Goal: Task Accomplishment & Management: Manage account settings

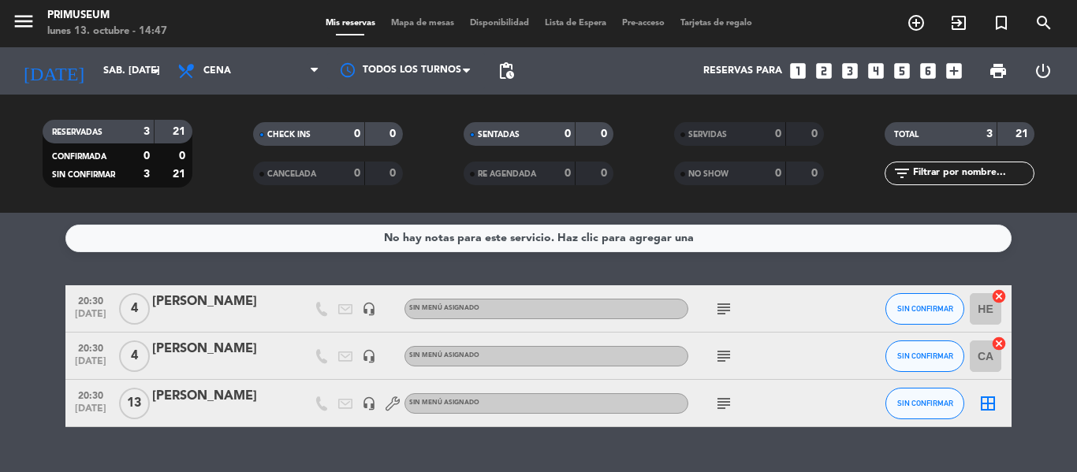
click at [0, 363] on bookings-row "20:30 [DATE] 4 [PERSON_NAME] headset_mic Sin menú asignado subject SIN CONFIRMA…" at bounding box center [538, 356] width 1077 height 142
click at [153, 68] on icon "arrow_drop_down" at bounding box center [156, 70] width 19 height 19
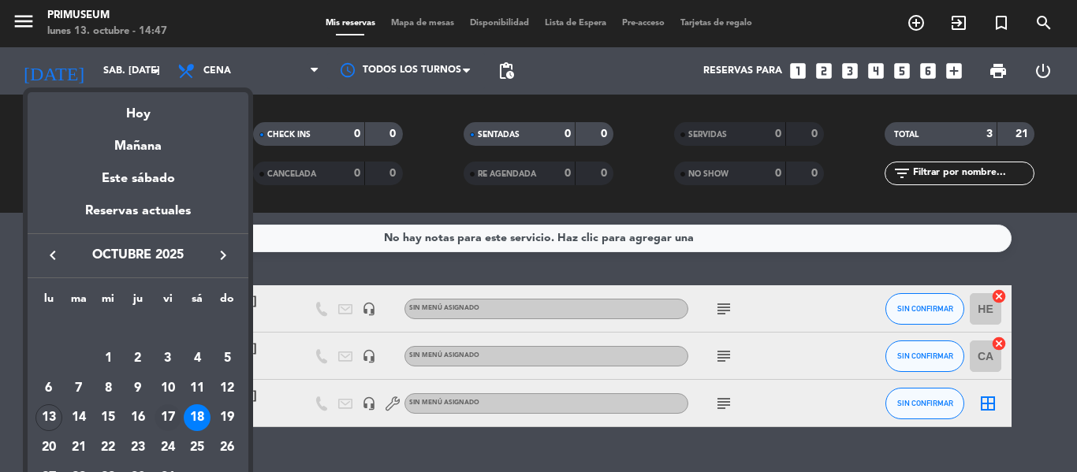
click at [172, 423] on div "17" at bounding box center [168, 417] width 27 height 27
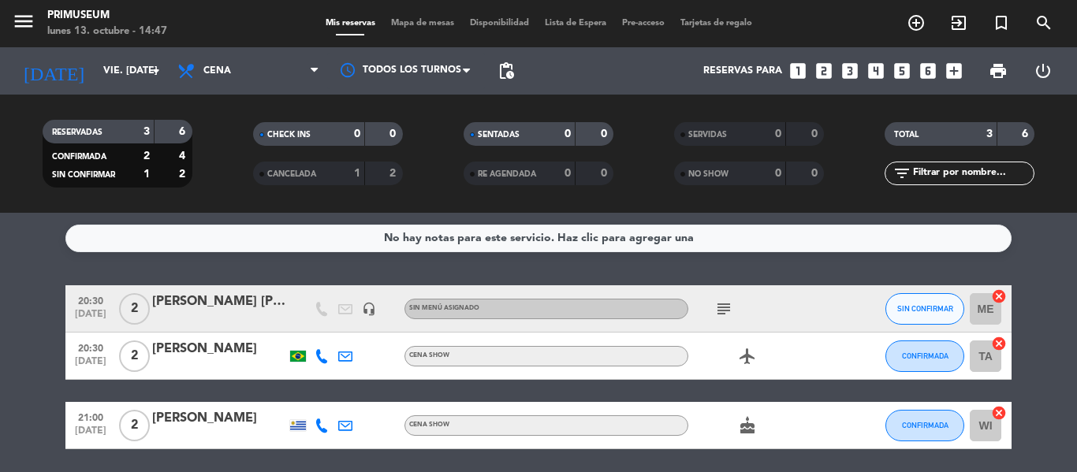
click at [0, 205] on div "RESERVADAS 3 6 CONFIRMADA 2 4 SIN CONFIRMAR 1 2 CHECK INS 0 0 CANCELADA 1 2 SEN…" at bounding box center [538, 154] width 1077 height 118
click at [120, 86] on div "[DATE] vie. [DATE] arrow_drop_down" at bounding box center [91, 71] width 158 height 35
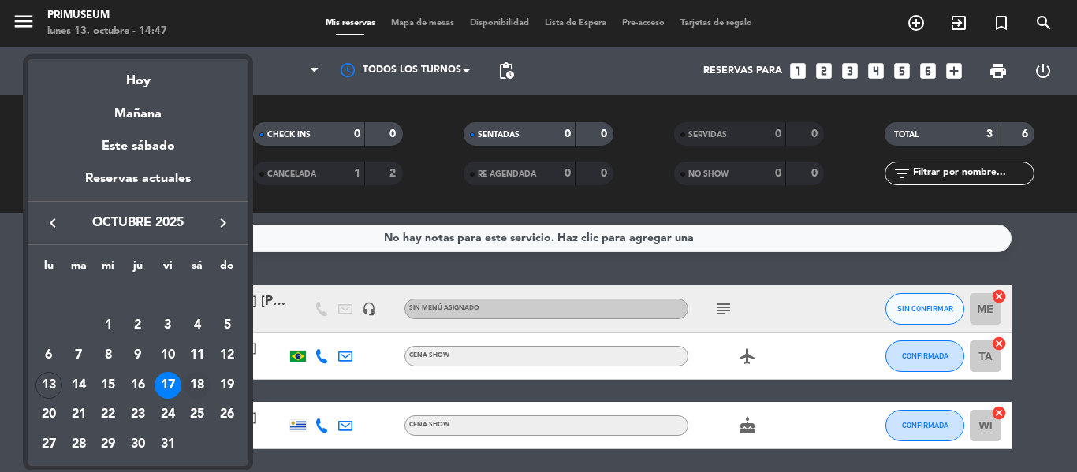
click at [188, 379] on div "18" at bounding box center [197, 385] width 27 height 27
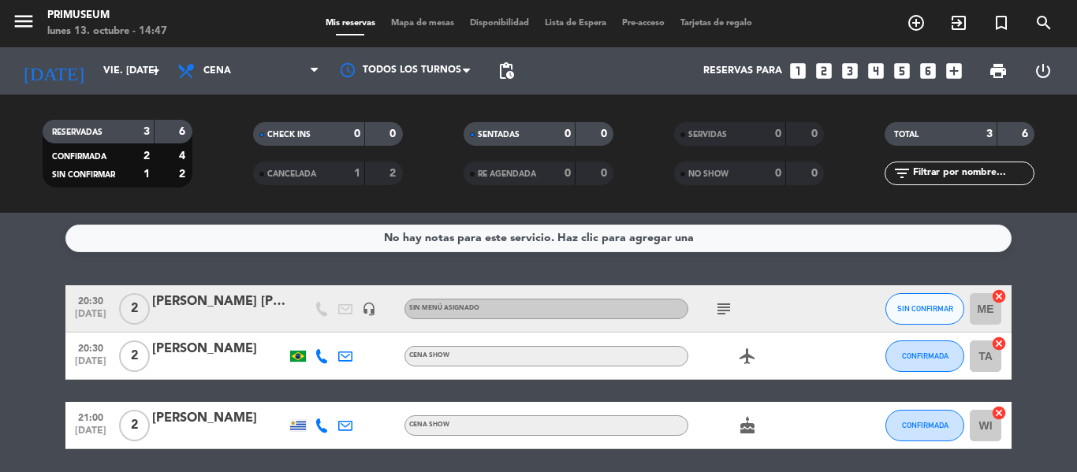
type input "sáb. [DATE]"
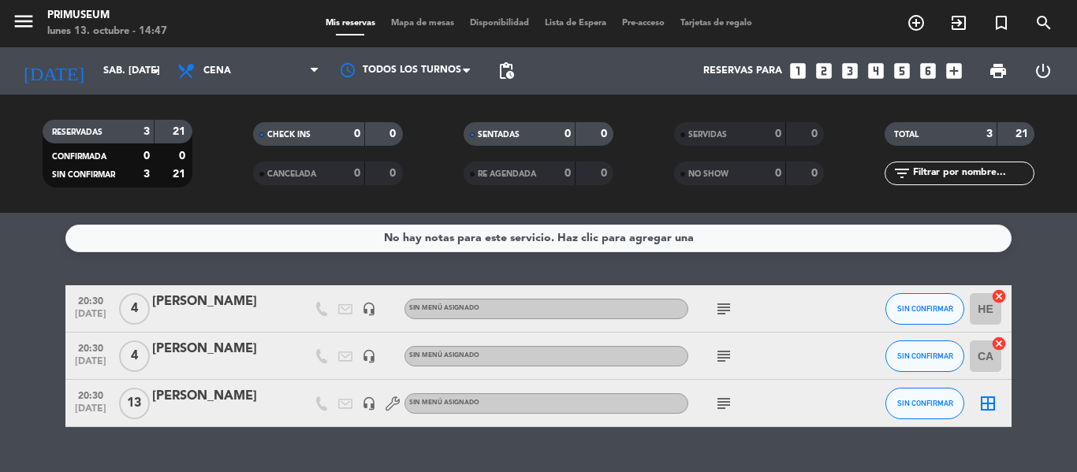
click at [186, 298] on div "[PERSON_NAME]" at bounding box center [219, 302] width 134 height 20
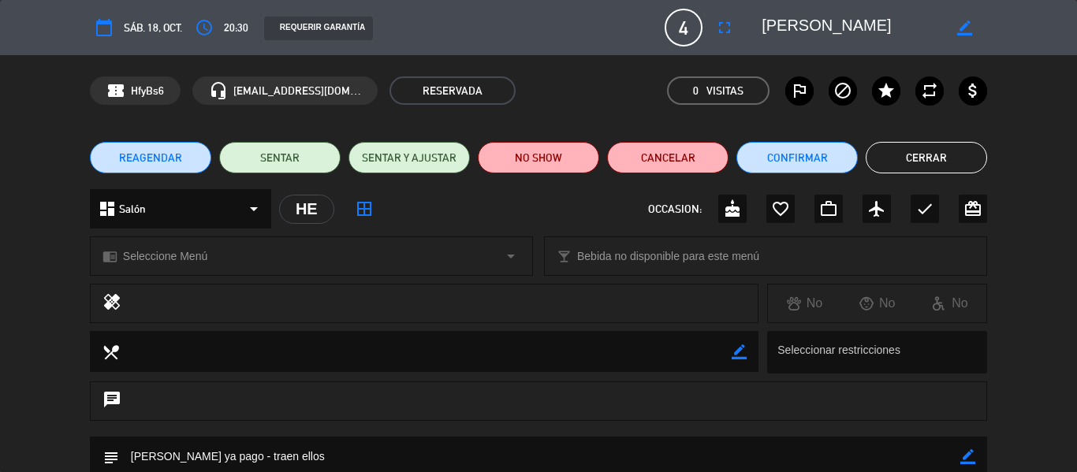
click at [176, 172] on button "REAGENDAR" at bounding box center [150, 158] width 121 height 32
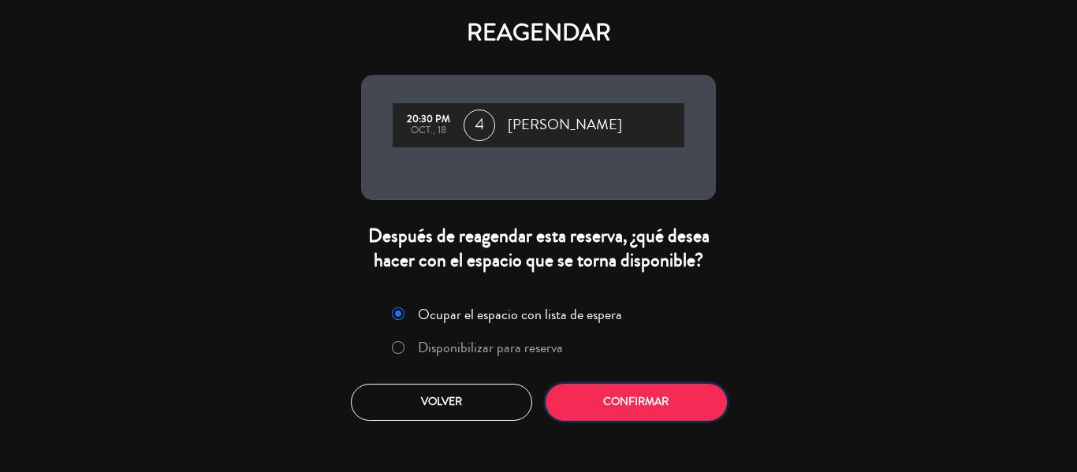
click at [624, 419] on button "Confirmar" at bounding box center [636, 402] width 181 height 37
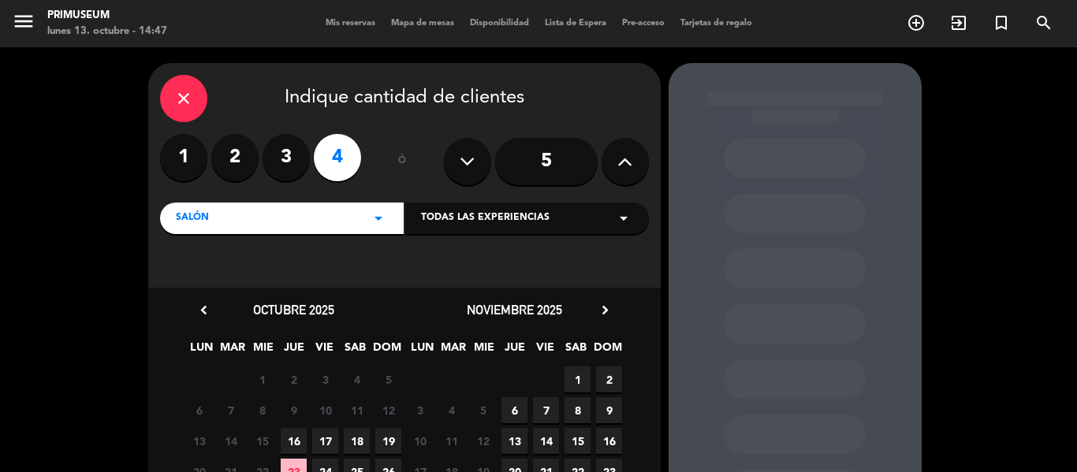
click at [65, 355] on div "close Indique cantidad de clientes 1 2 3 4 ó 5 Salón arrow_drop_down Todas las …" at bounding box center [538, 330] width 1077 height 566
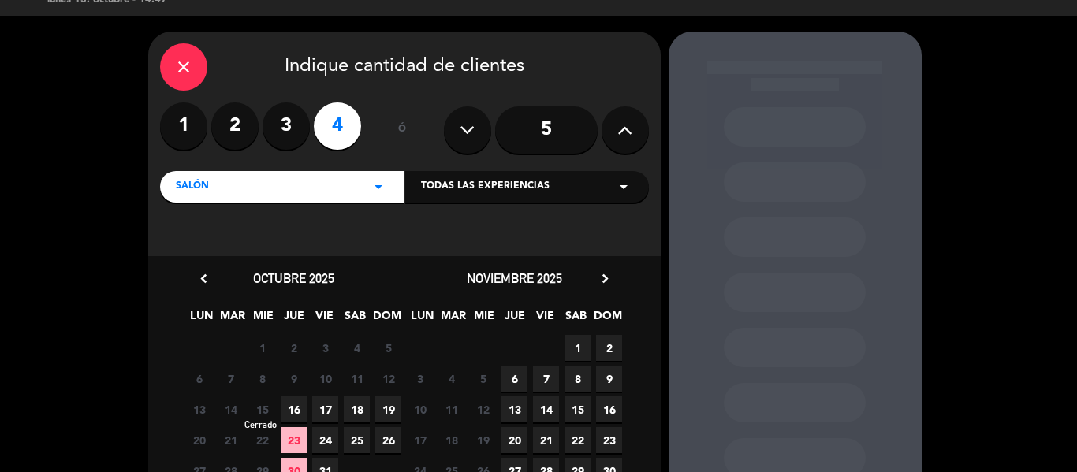
scroll to position [63, 0]
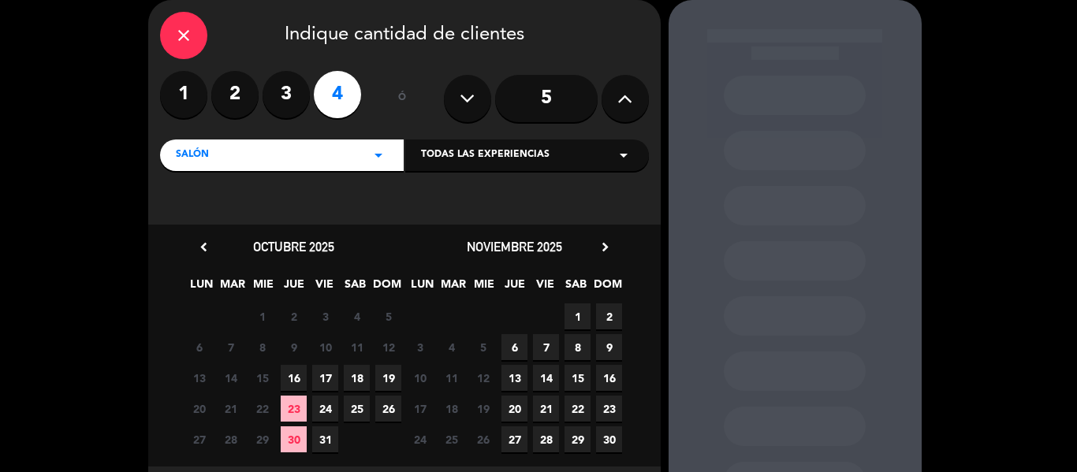
click at [312, 384] on span "17" at bounding box center [325, 378] width 26 height 26
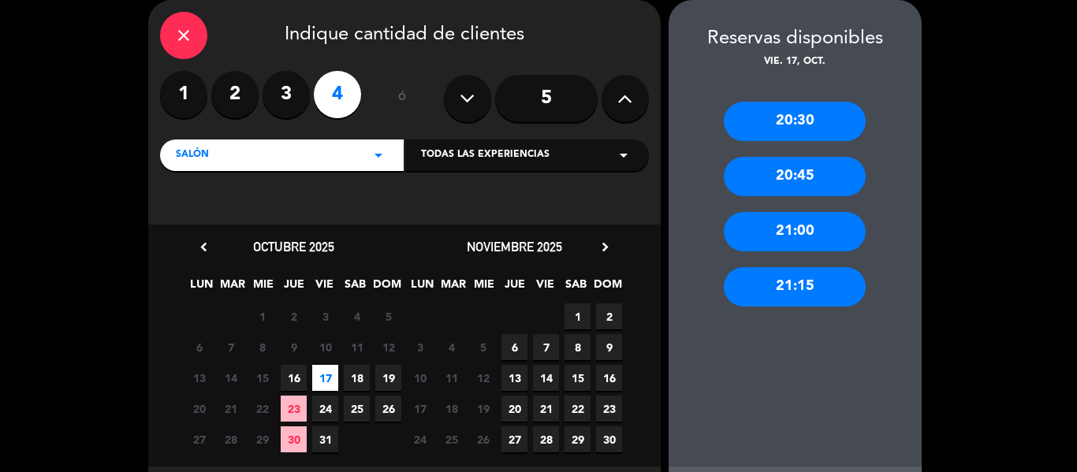
click at [793, 134] on div "20:30" at bounding box center [795, 121] width 142 height 39
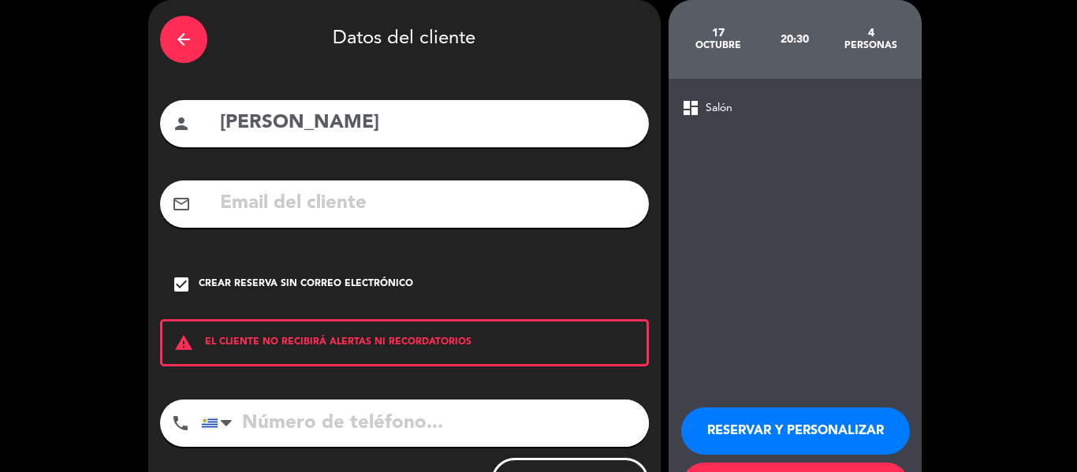
click at [728, 420] on button "RESERVAR Y PERSONALIZAR" at bounding box center [795, 431] width 229 height 47
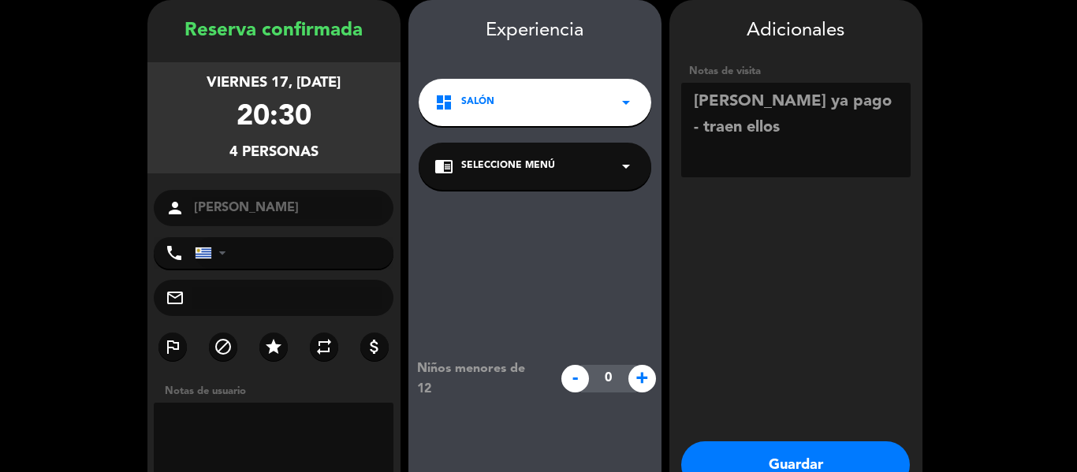
scroll to position [95, 0]
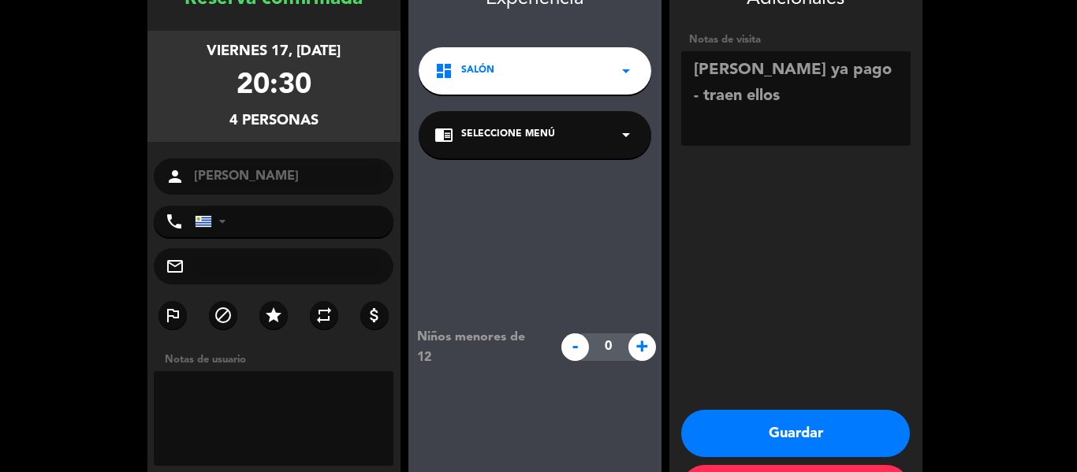
click at [782, 438] on button "Guardar" at bounding box center [795, 433] width 229 height 47
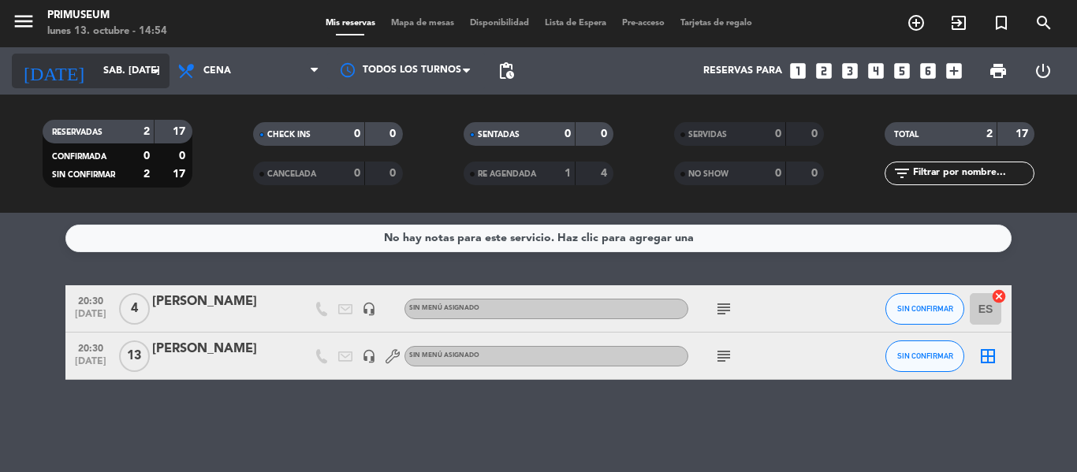
click at [95, 75] on input "sáb. [DATE]" at bounding box center [161, 71] width 133 height 27
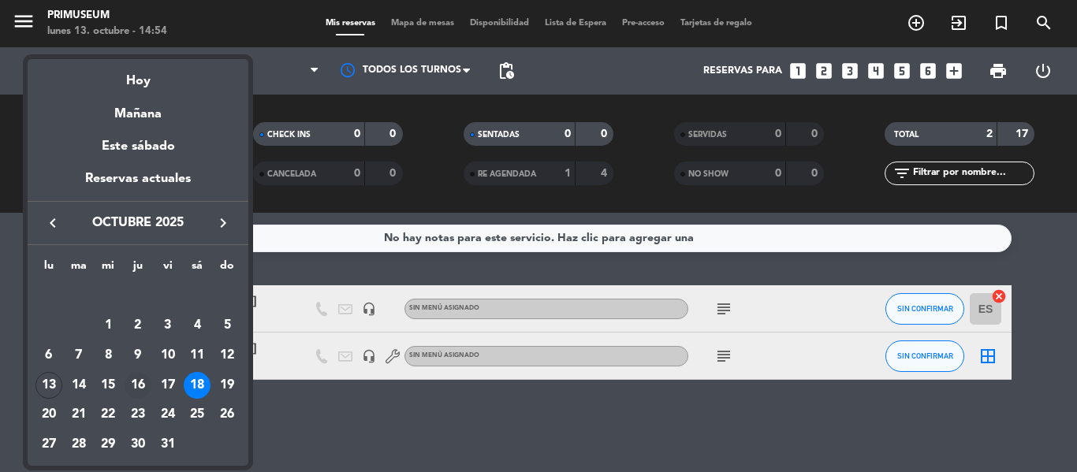
click at [144, 377] on div "16" at bounding box center [138, 385] width 27 height 27
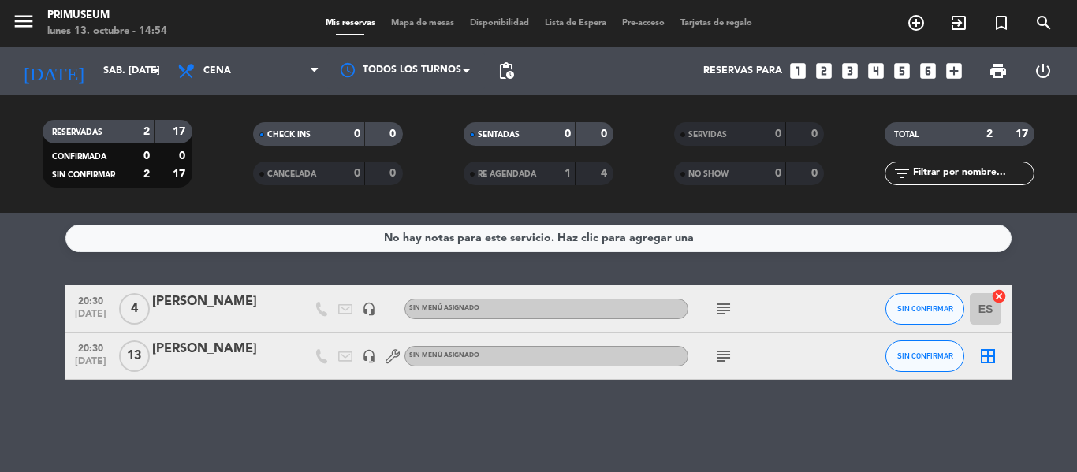
type input "[DEMOGRAPHIC_DATA] [DATE]"
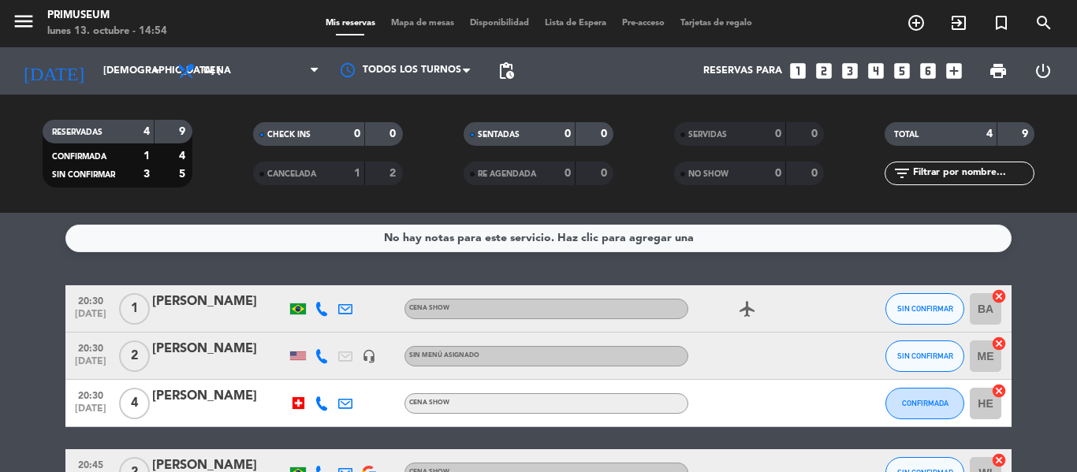
click at [0, 315] on bookings-row "20:30 [DATE] 1 [PERSON_NAME] Cena Show airplanemode_active SIN CONFIRMAR BA can…" at bounding box center [538, 390] width 1077 height 211
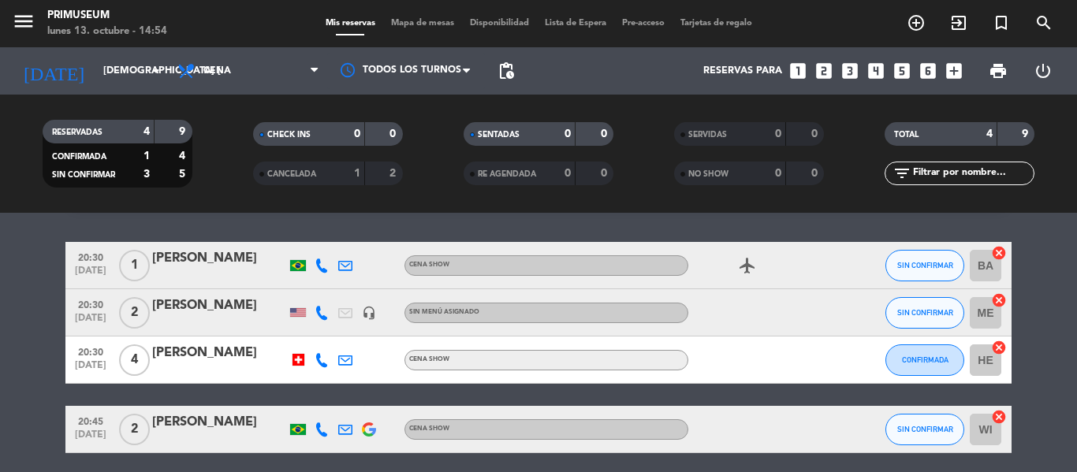
scroll to position [63, 0]
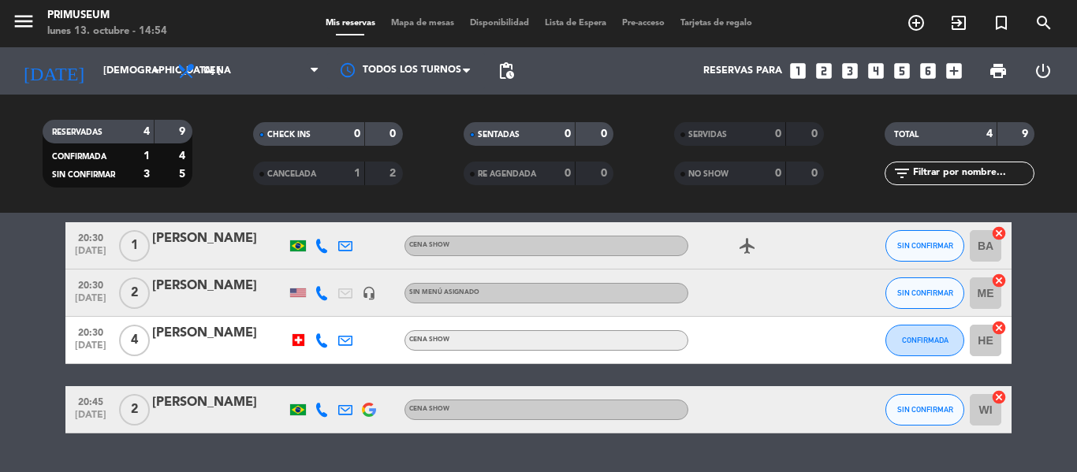
click at [752, 247] on icon "airplanemode_active" at bounding box center [747, 245] width 19 height 19
click at [171, 250] on div at bounding box center [219, 256] width 134 height 13
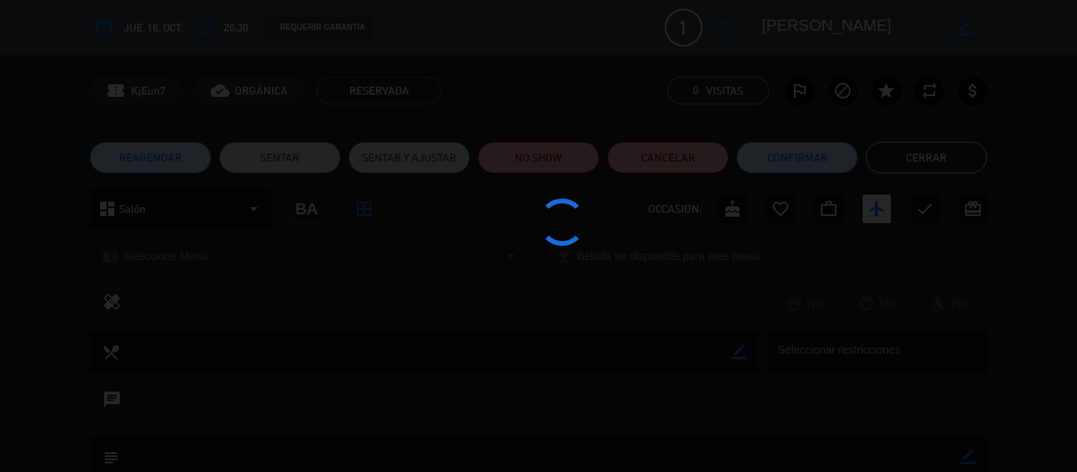
click at [0, 253] on div at bounding box center [538, 236] width 1077 height 472
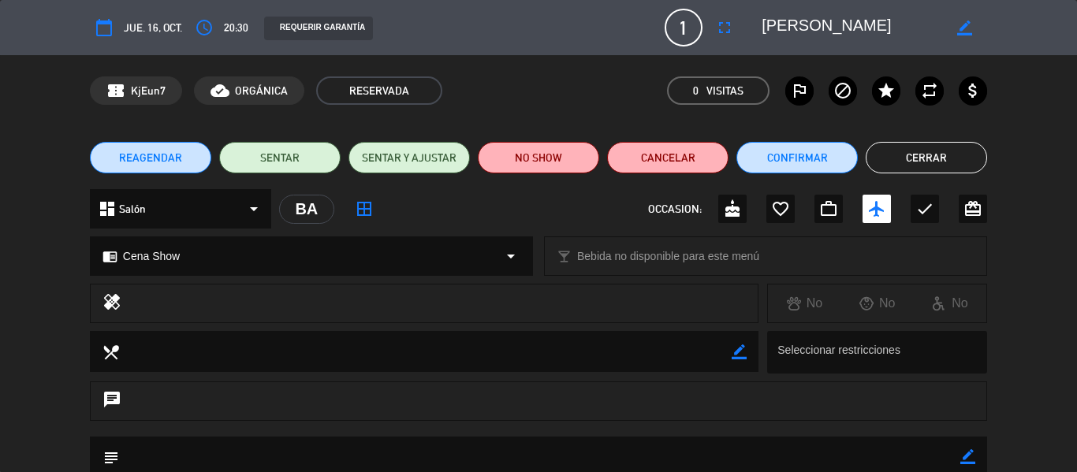
click at [29, 281] on div "chrome_reader_mode Cena Show arrow_drop_down local_bar Bebida no disponible par…" at bounding box center [538, 263] width 1077 height 39
click at [285, 353] on textarea at bounding box center [425, 351] width 613 height 40
click at [0, 346] on div "local_dining border_color Seleccionar restricciones" at bounding box center [538, 356] width 1077 height 50
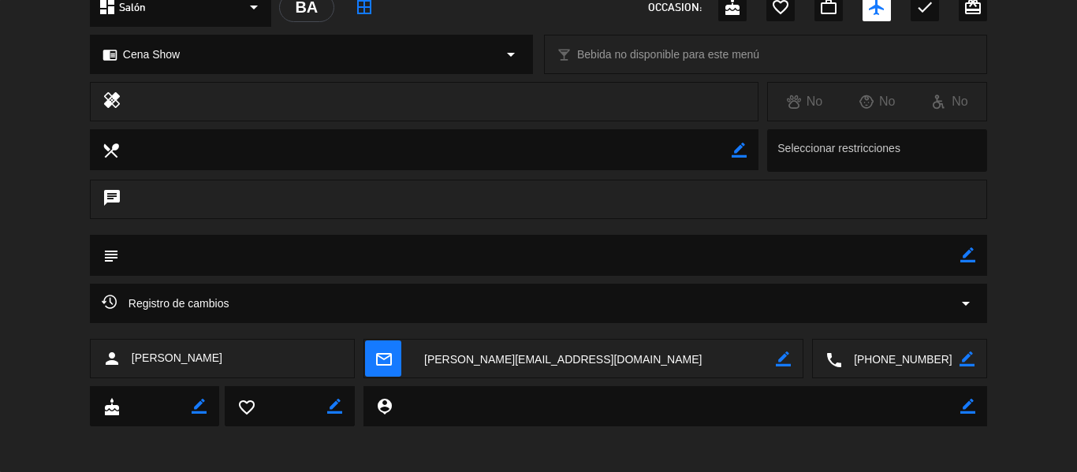
scroll to position [203, 0]
click at [977, 269] on div "subject border_color" at bounding box center [538, 253] width 897 height 41
click at [968, 256] on icon "border_color" at bounding box center [967, 253] width 15 height 15
click at [842, 250] on textarea at bounding box center [539, 253] width 841 height 40
type textarea "[GEOGRAPHIC_DATA]"
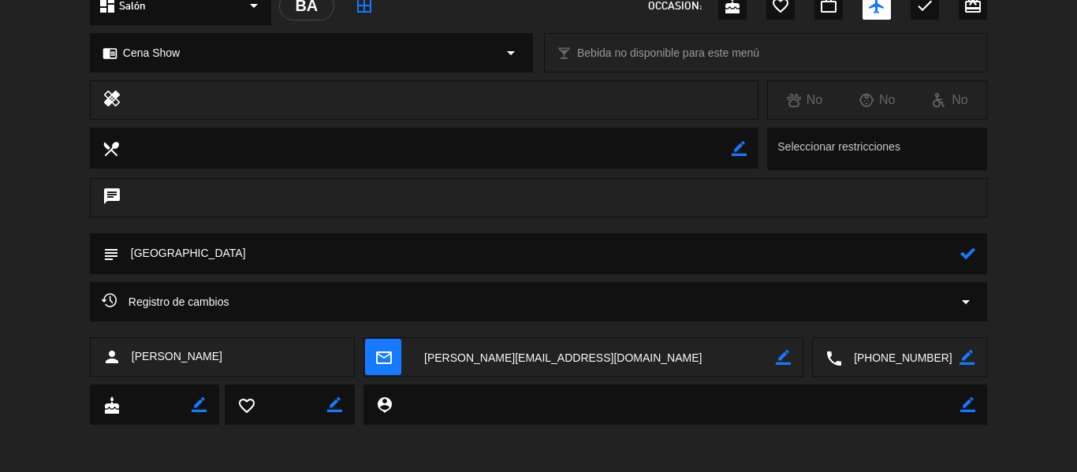
click at [963, 252] on icon at bounding box center [967, 253] width 15 height 15
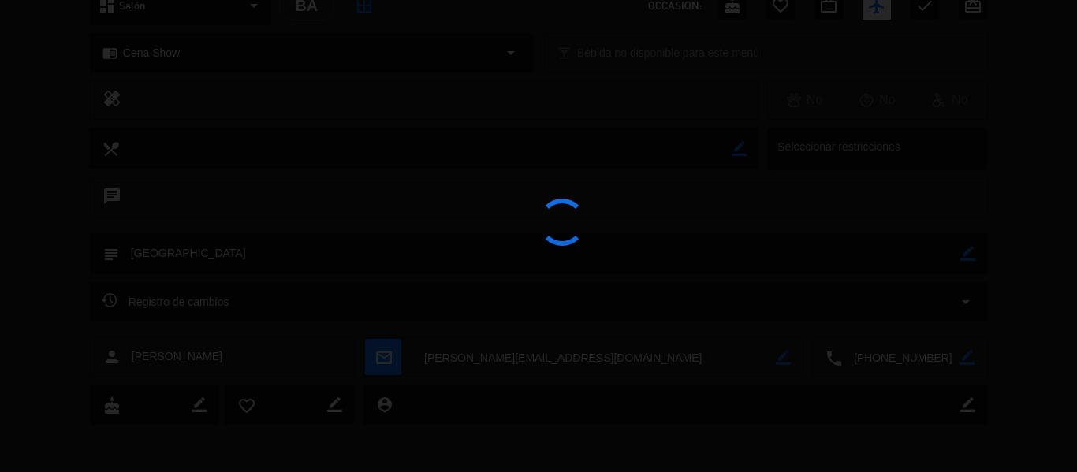
click at [1044, 191] on div at bounding box center [538, 236] width 1077 height 472
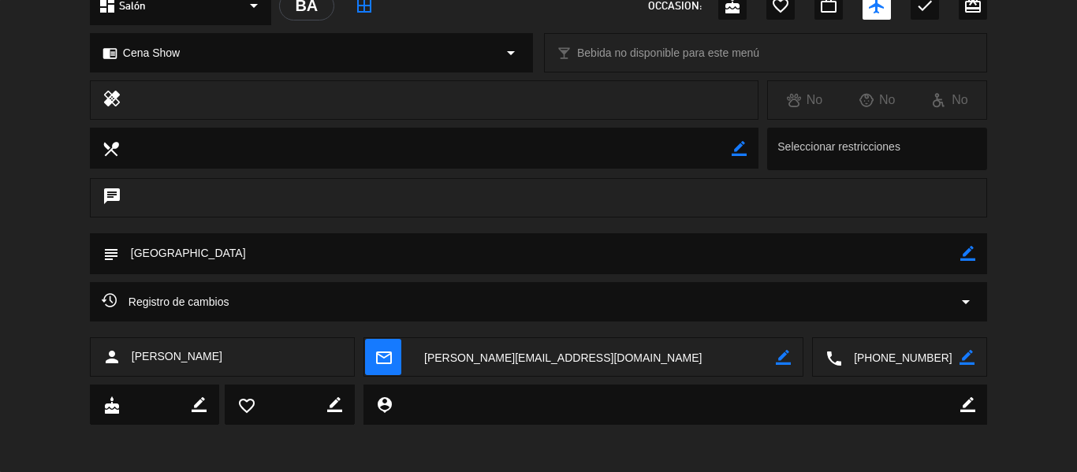
click at [1035, 184] on div "chat" at bounding box center [538, 205] width 1077 height 55
click at [1013, 203] on div "chat" at bounding box center [538, 205] width 1077 height 55
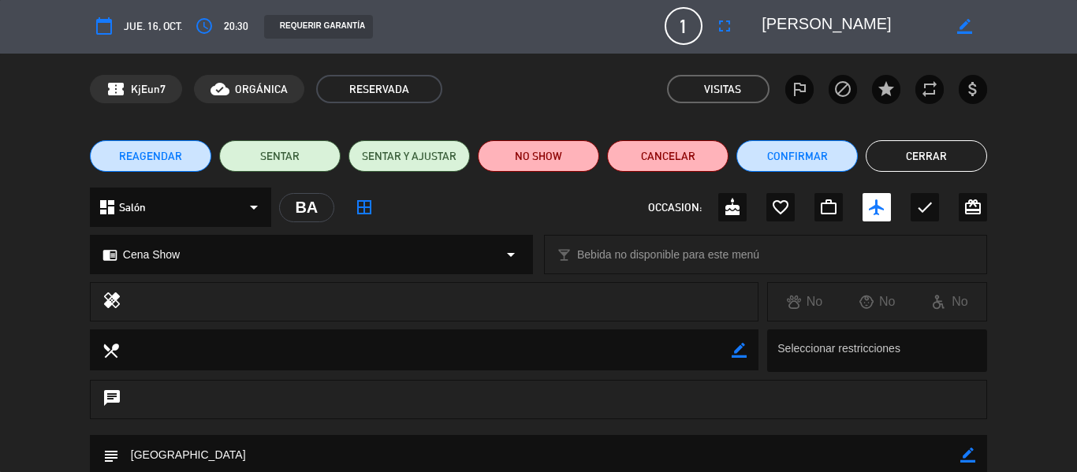
scroll to position [0, 0]
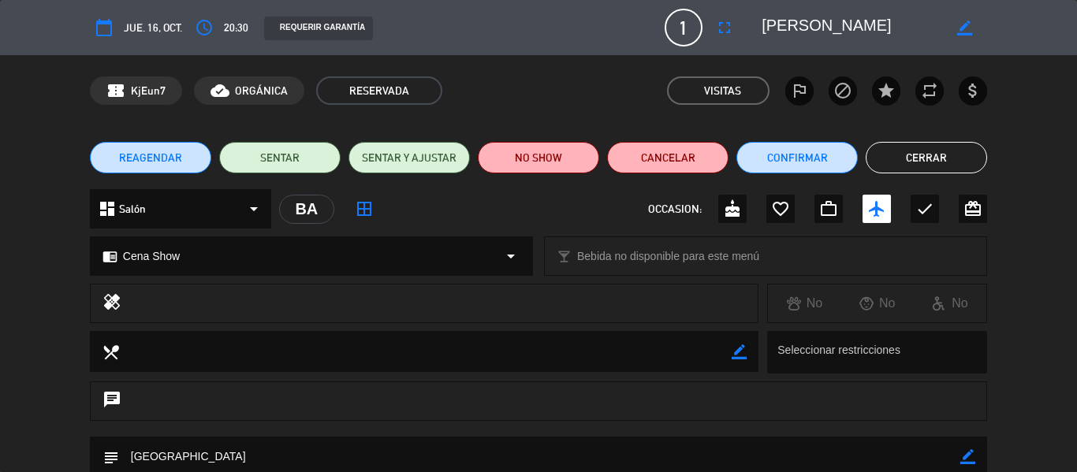
click at [955, 142] on button "Cerrar" at bounding box center [926, 158] width 121 height 32
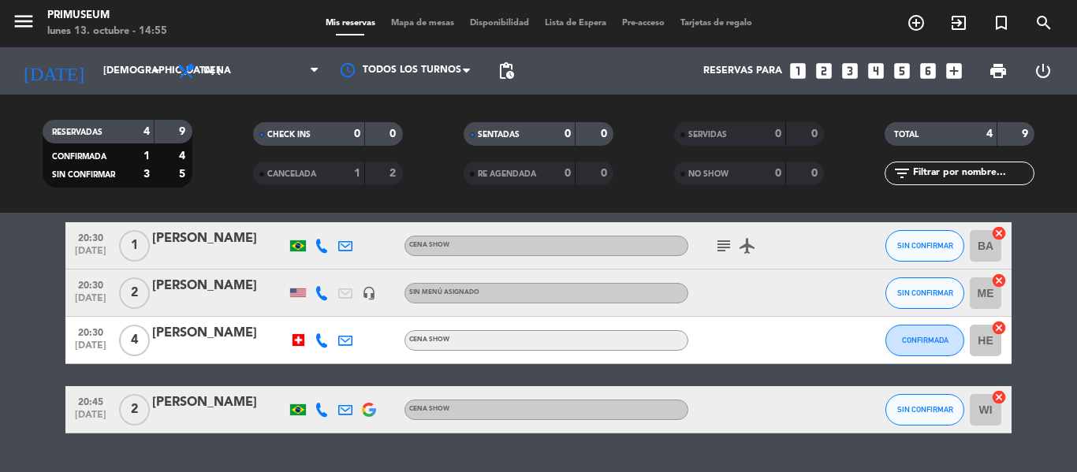
click at [830, 65] on icon "looks_two" at bounding box center [824, 71] width 20 height 20
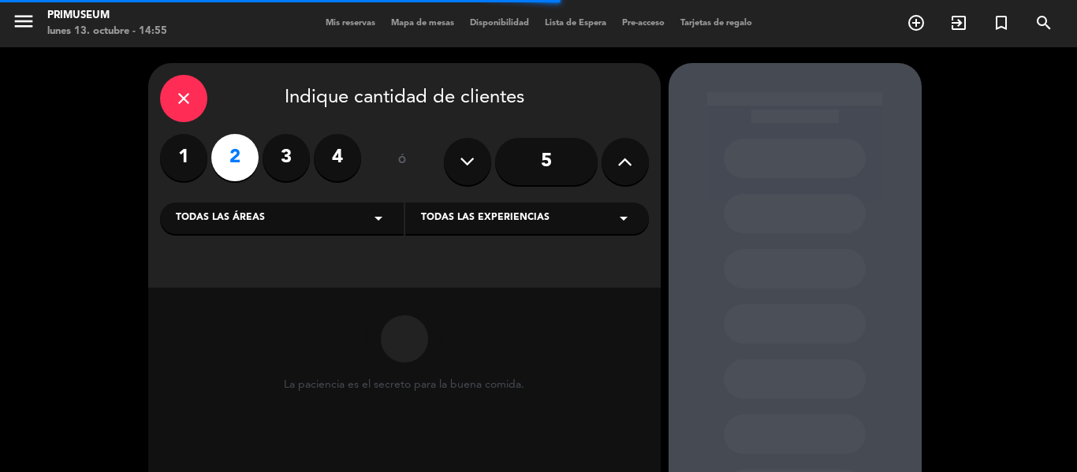
click at [0, 215] on div "close Indique cantidad de clientes 1 2 3 4 ó 5 Todas las áreas arrow_drop_down …" at bounding box center [538, 329] width 1077 height 564
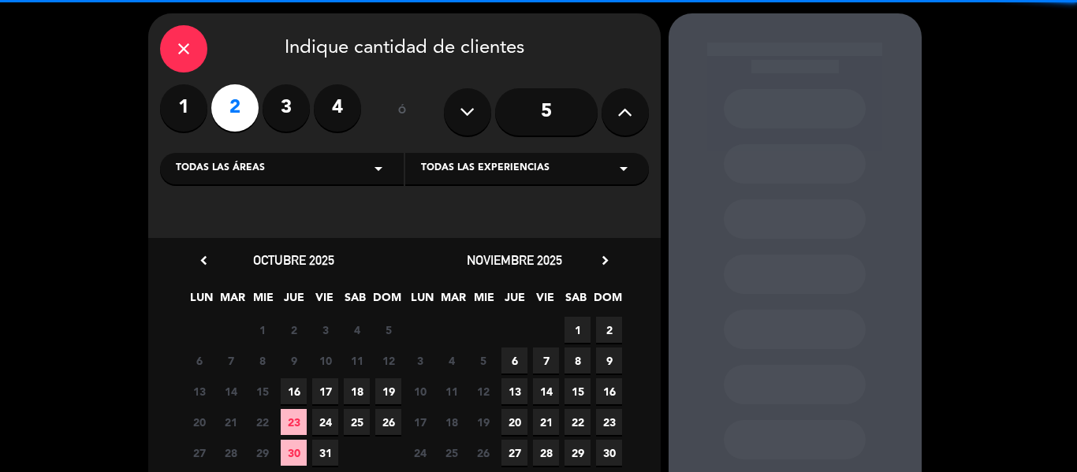
scroll to position [95, 0]
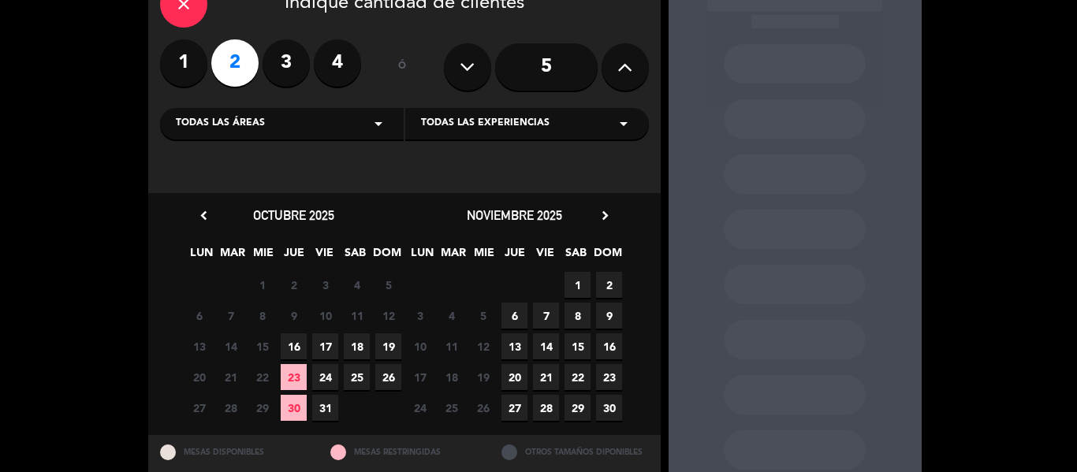
click at [299, 348] on span "16" at bounding box center [294, 346] width 26 height 26
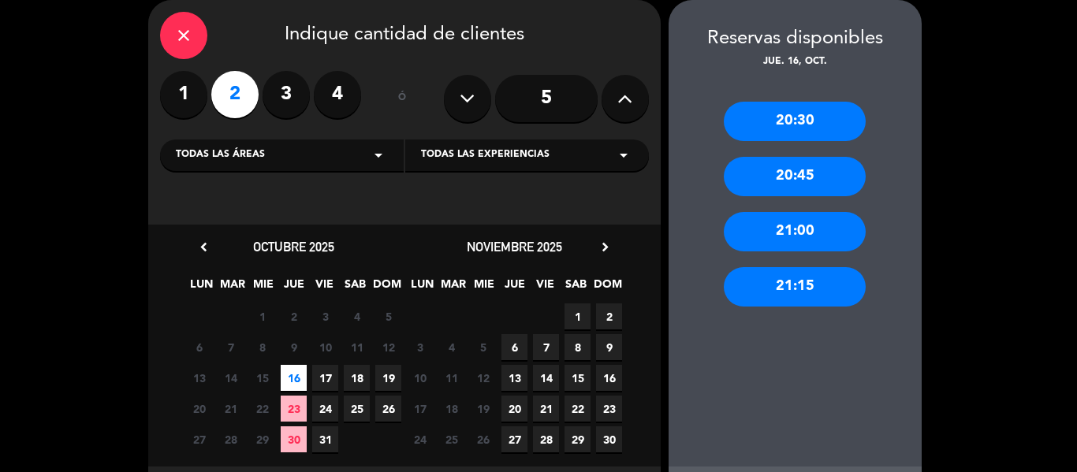
click at [776, 138] on div "20:30" at bounding box center [795, 121] width 142 height 39
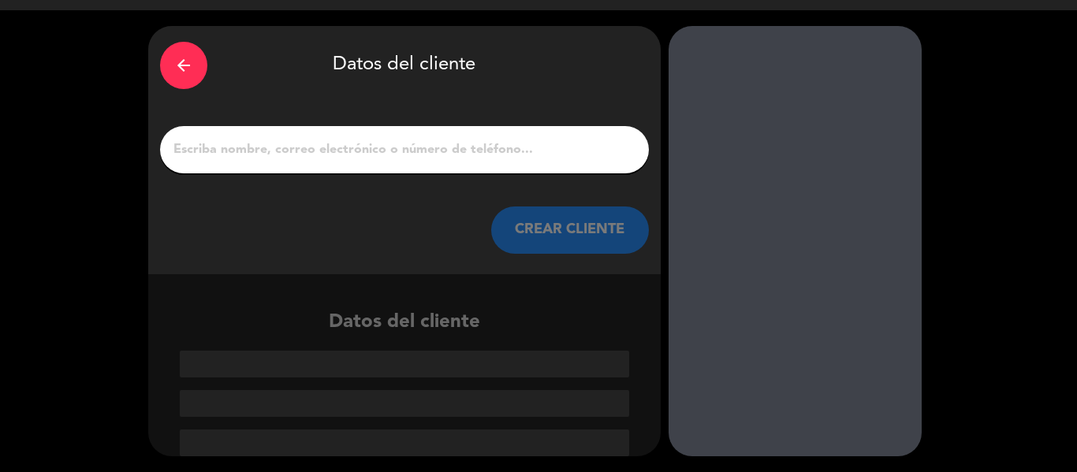
scroll to position [37, 0]
click at [434, 154] on input "1" at bounding box center [404, 150] width 465 height 22
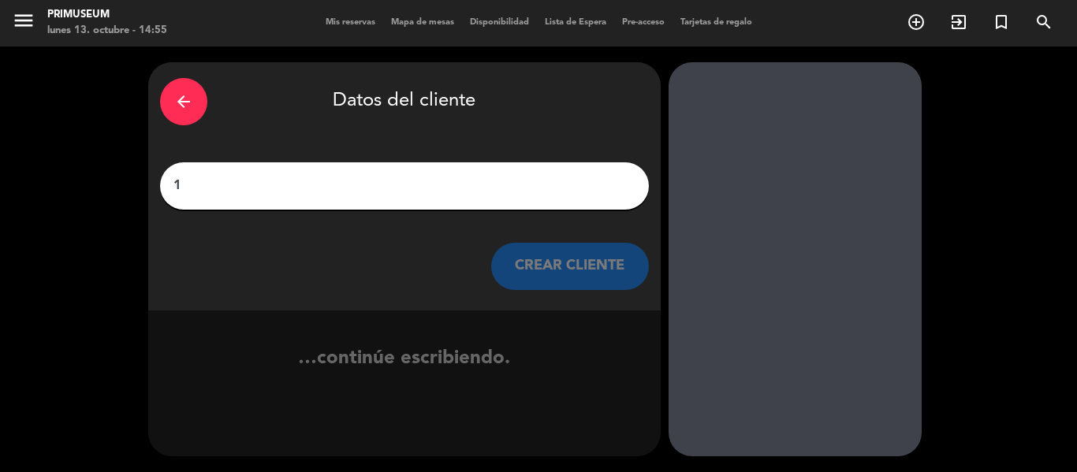
type input "1"
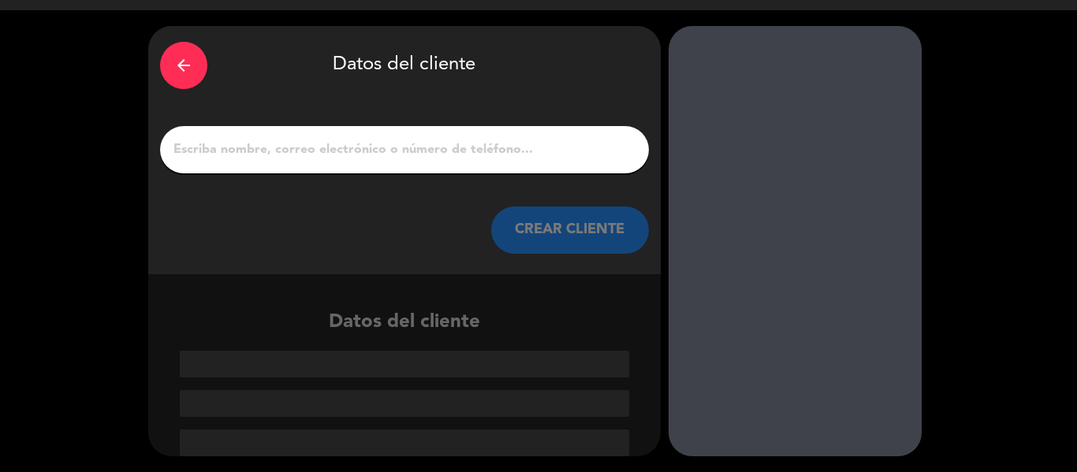
paste input "Salviana"
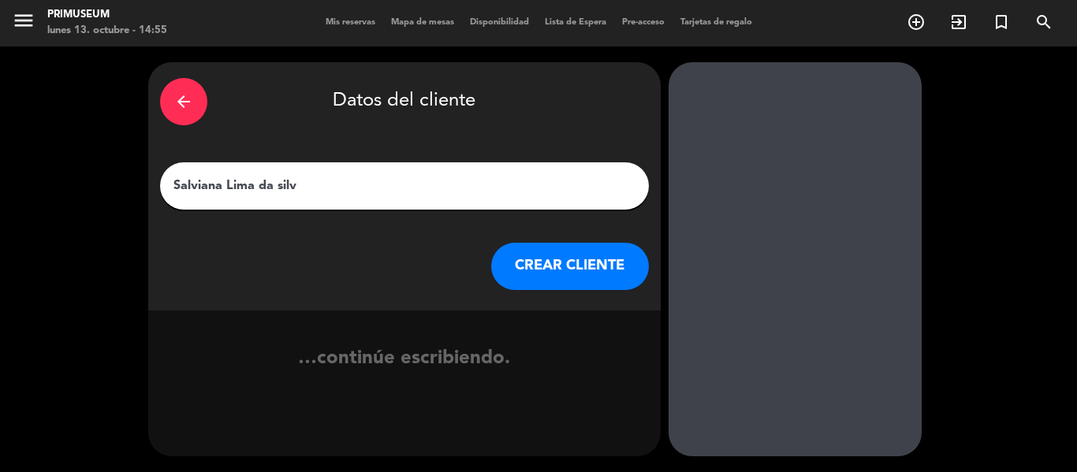
type input "[PERSON_NAME] [PERSON_NAME]"
click at [516, 258] on button "CREAR CLIENTE" at bounding box center [570, 266] width 158 height 47
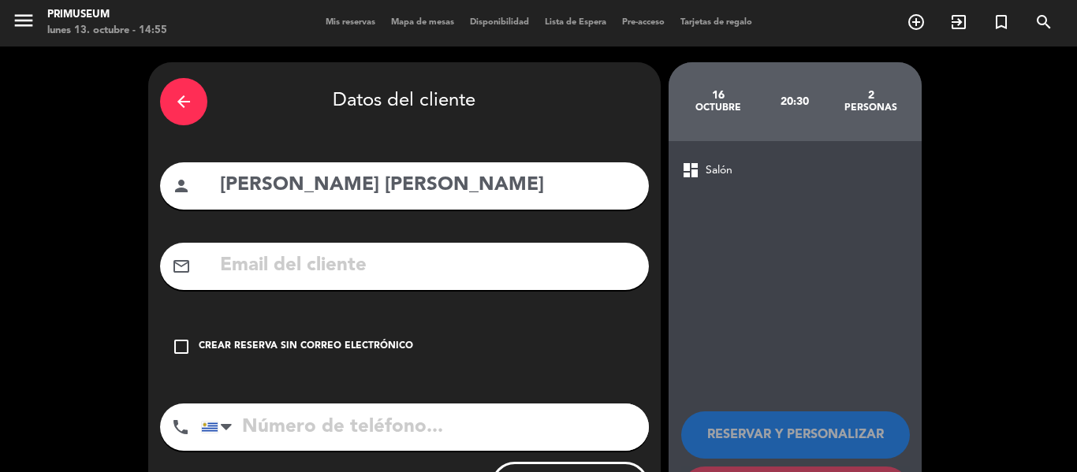
click at [244, 353] on div "Crear reserva sin correo electrónico" at bounding box center [306, 347] width 214 height 16
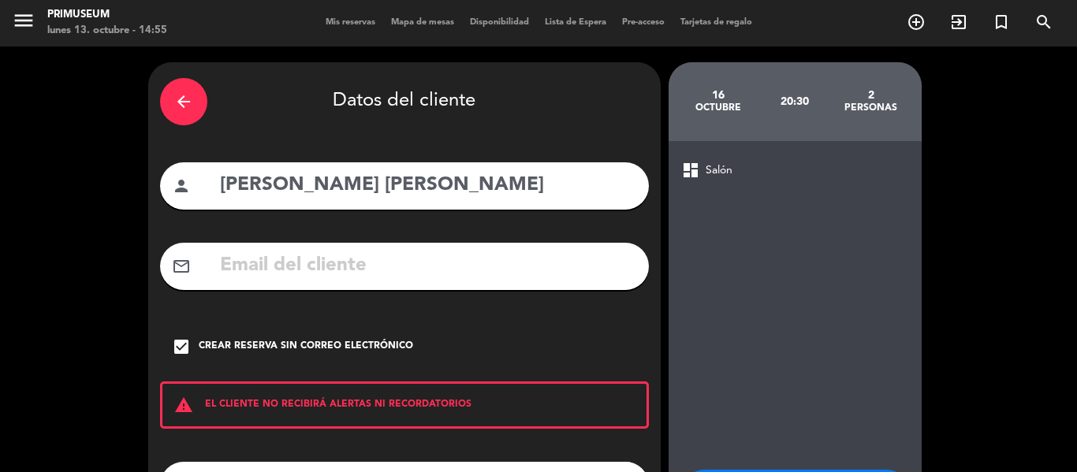
click at [824, 335] on div "dashboard Salón RESERVAR Y PERSONALIZAR RESERVAR Y TERMINAR" at bounding box center [794, 366] width 253 height 450
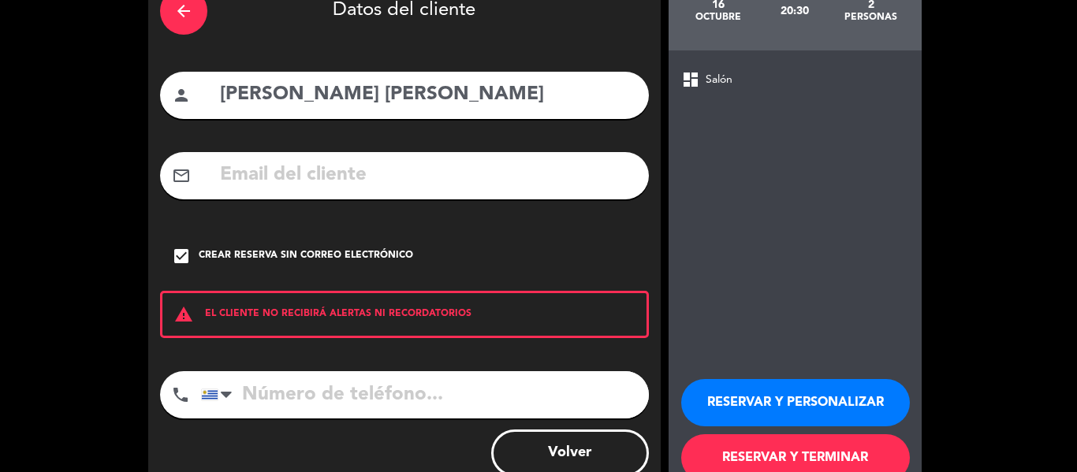
scroll to position [95, 0]
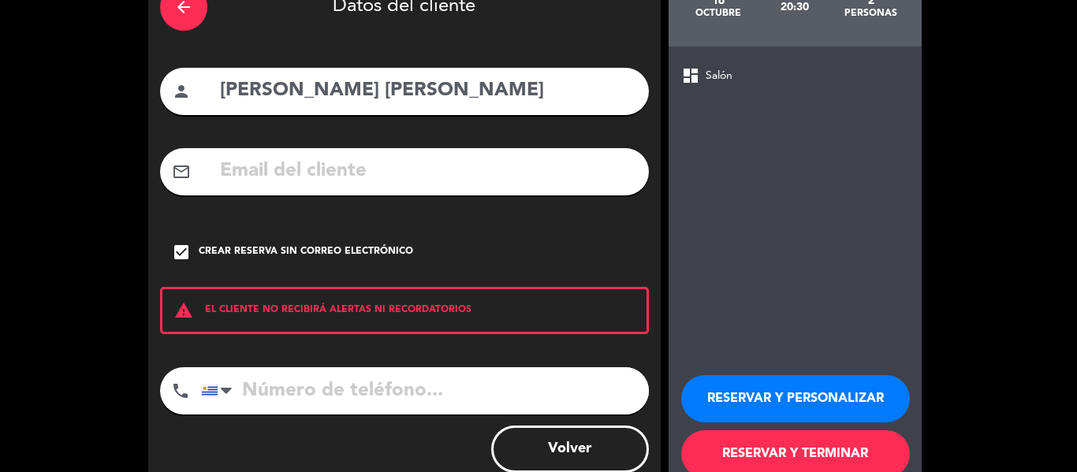
click at [728, 394] on button "RESERVAR Y PERSONALIZAR" at bounding box center [795, 398] width 229 height 47
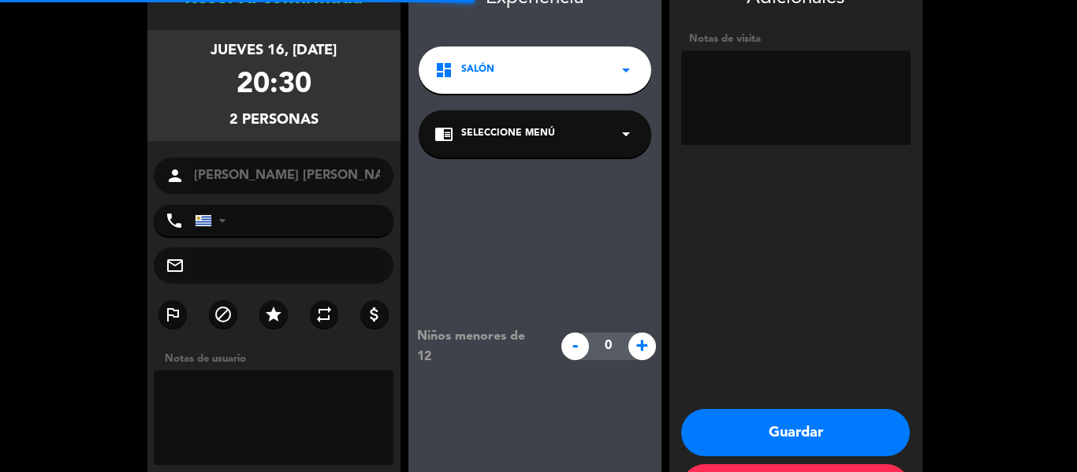
scroll to position [63, 0]
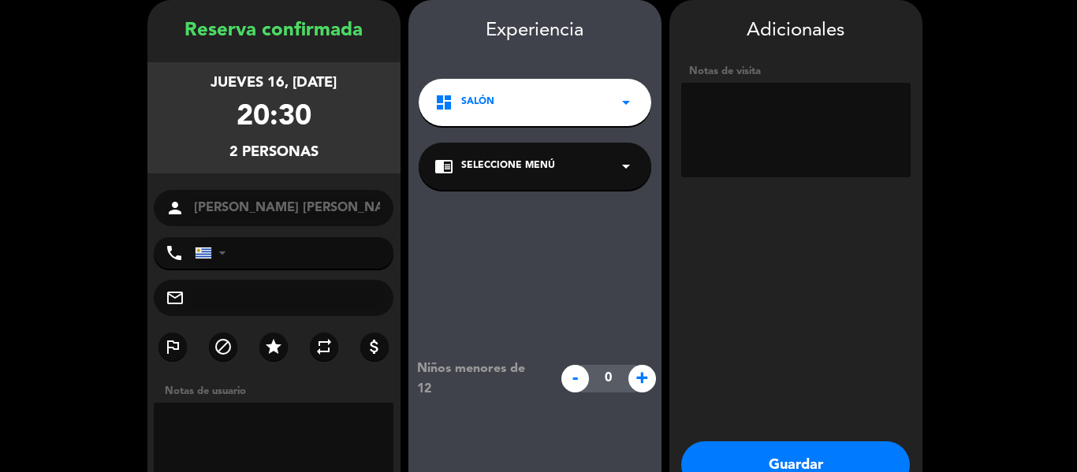
click at [739, 127] on textarea at bounding box center [795, 130] width 229 height 95
type textarea "C"
type textarea "Civitatis . [GEOGRAPHIC_DATA]"
click at [782, 457] on button "Guardar" at bounding box center [795, 464] width 229 height 47
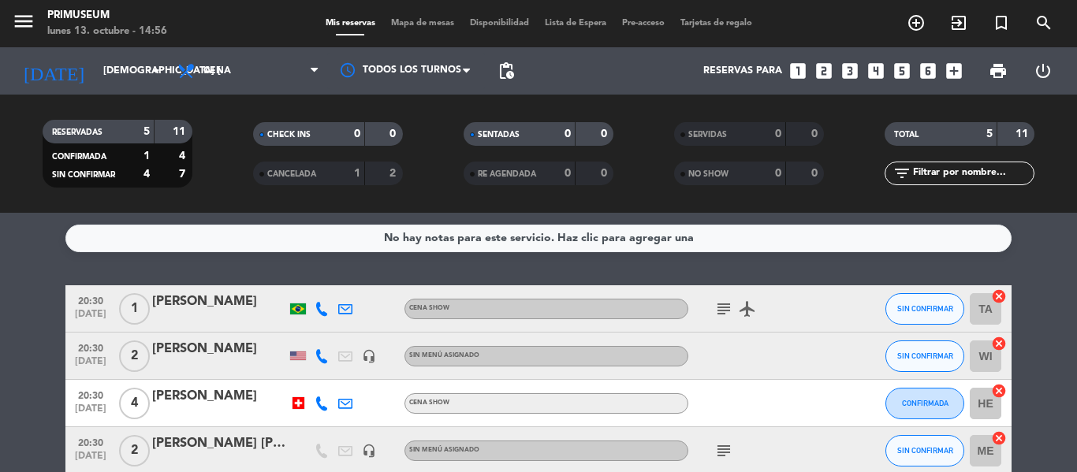
click at [0, 251] on service-notes "No hay notas para este servicio. Haz clic para agregar una" at bounding box center [538, 239] width 1077 height 28
click at [110, 69] on input "[DEMOGRAPHIC_DATA] [DATE]" at bounding box center [161, 71] width 133 height 27
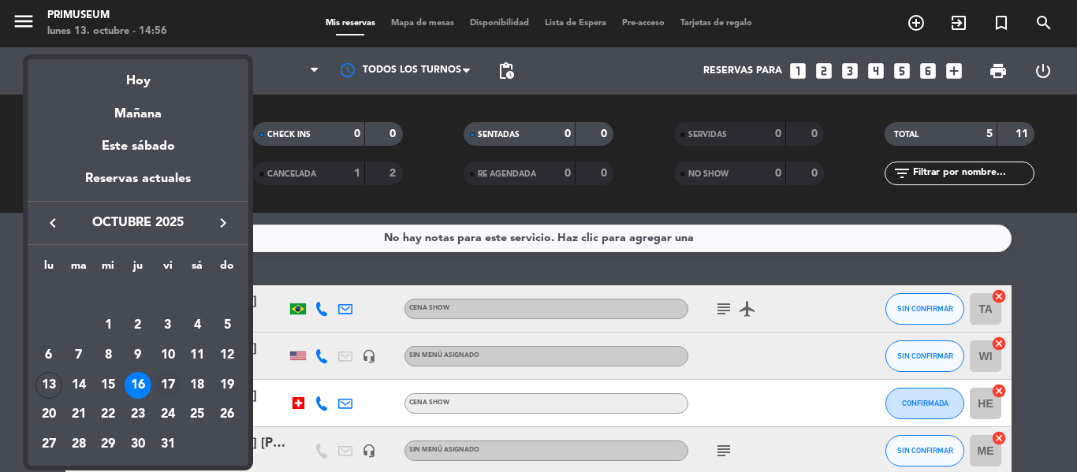
click at [169, 389] on div "17" at bounding box center [168, 385] width 27 height 27
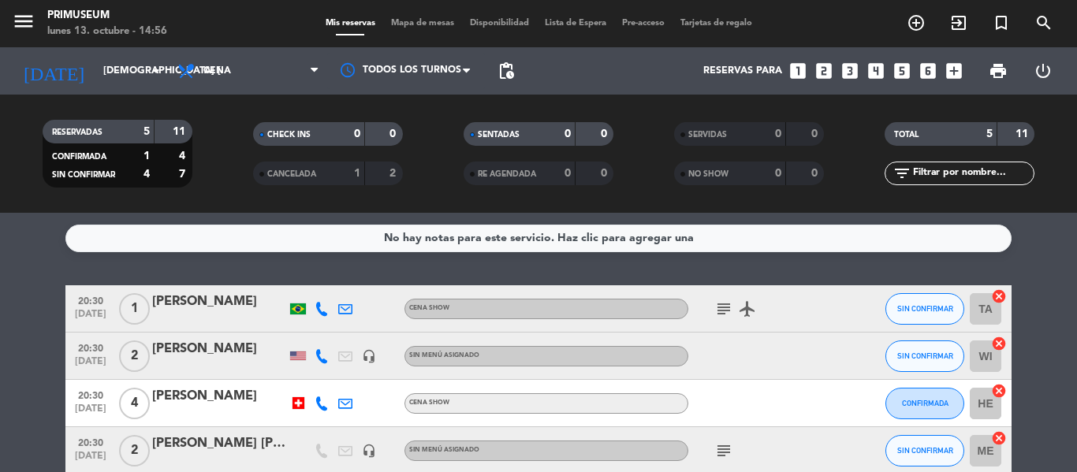
type input "vie. [DATE]"
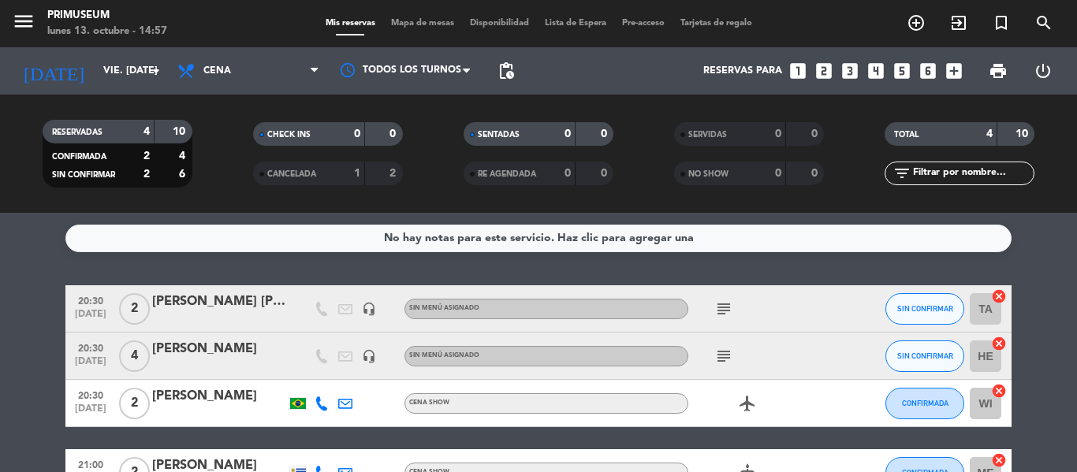
click at [825, 73] on icon "looks_two" at bounding box center [824, 71] width 20 height 20
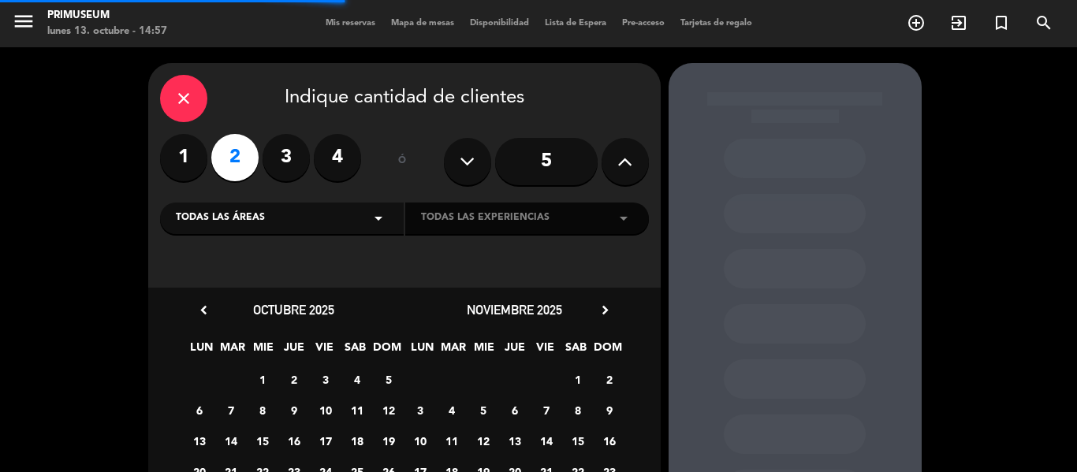
click at [23, 340] on div "close Indique cantidad de clientes 1 2 3 4 ó 5 Todas las áreas arrow_drop_down …" at bounding box center [538, 330] width 1077 height 566
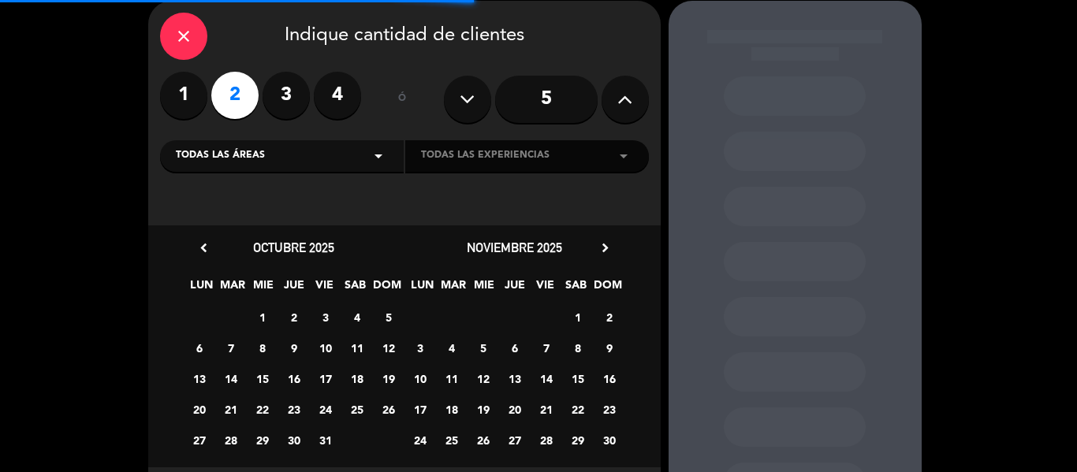
scroll to position [95, 0]
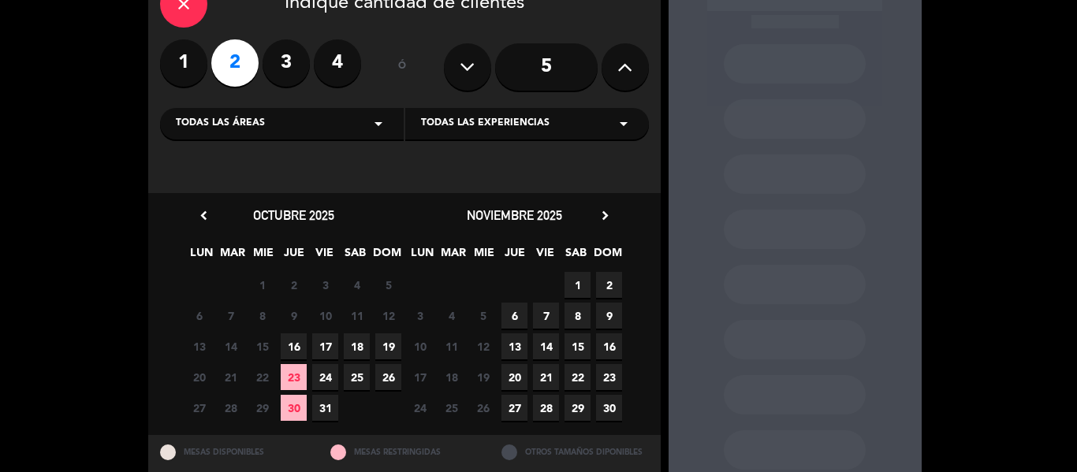
click at [289, 341] on span "16" at bounding box center [294, 346] width 26 height 26
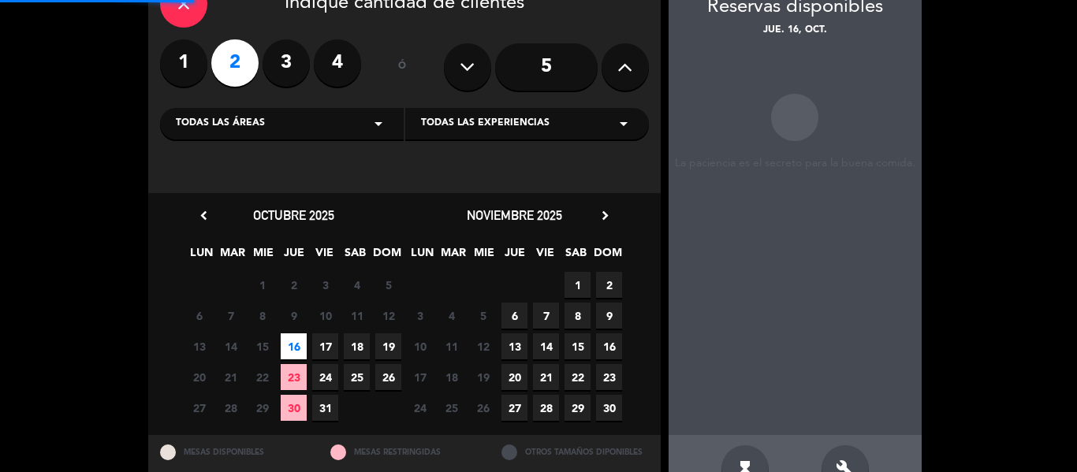
scroll to position [63, 0]
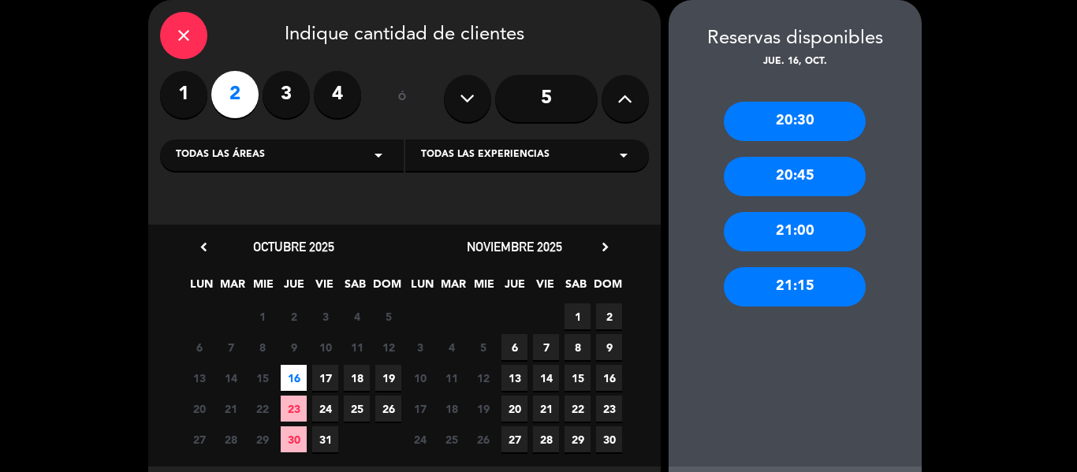
click at [759, 115] on div "20:30" at bounding box center [795, 121] width 142 height 39
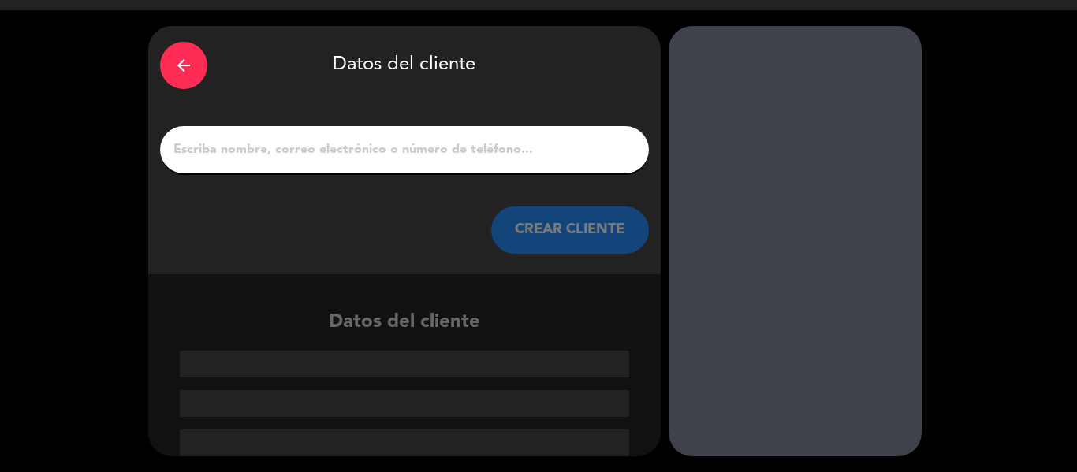
click at [483, 166] on div at bounding box center [404, 149] width 489 height 47
click at [478, 159] on input "1" at bounding box center [404, 150] width 465 height 22
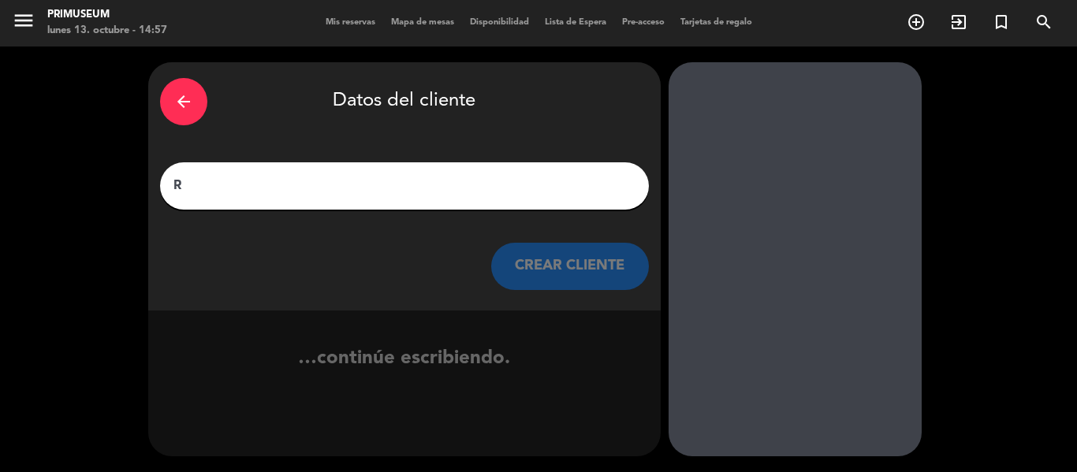
scroll to position [1, 0]
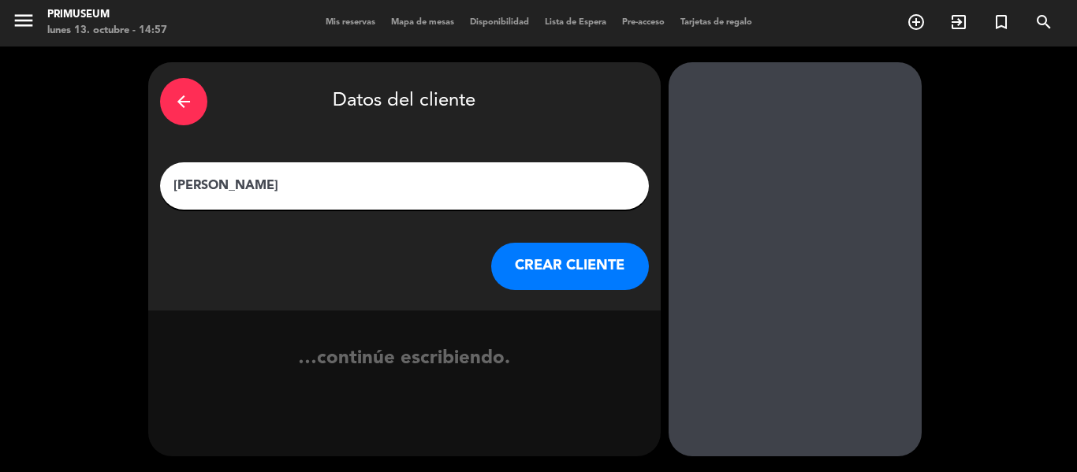
type input "[PERSON_NAME]"
click at [614, 248] on button "CREAR CLIENTE" at bounding box center [570, 266] width 158 height 47
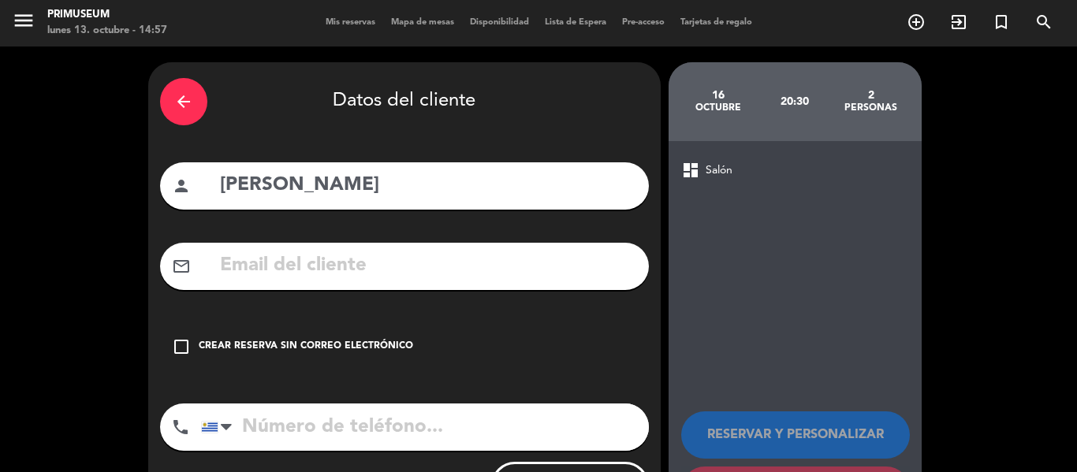
click at [194, 334] on div "check_box_outline_blank Crear reserva sin correo electrónico" at bounding box center [404, 346] width 489 height 47
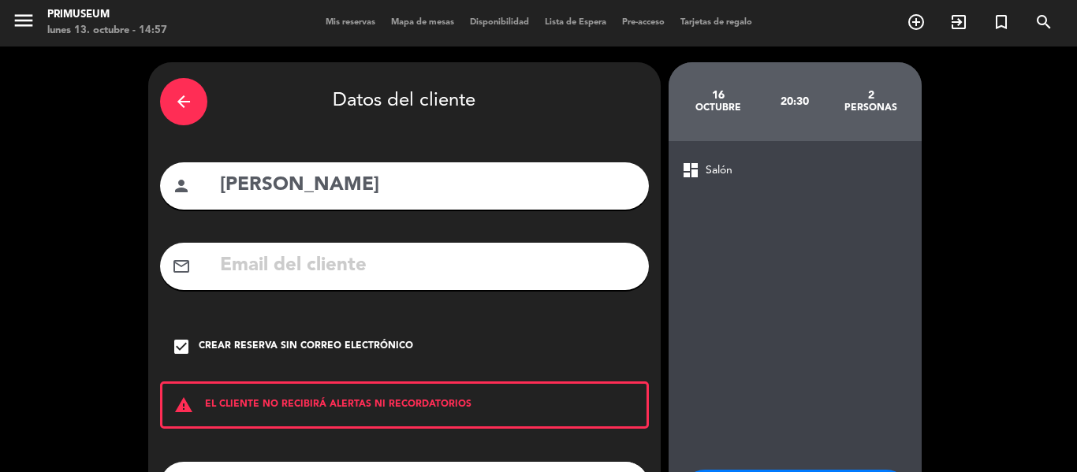
click at [709, 347] on div "dashboard Salón RESERVAR Y PERSONALIZAR RESERVAR Y TERMINAR" at bounding box center [794, 366] width 253 height 450
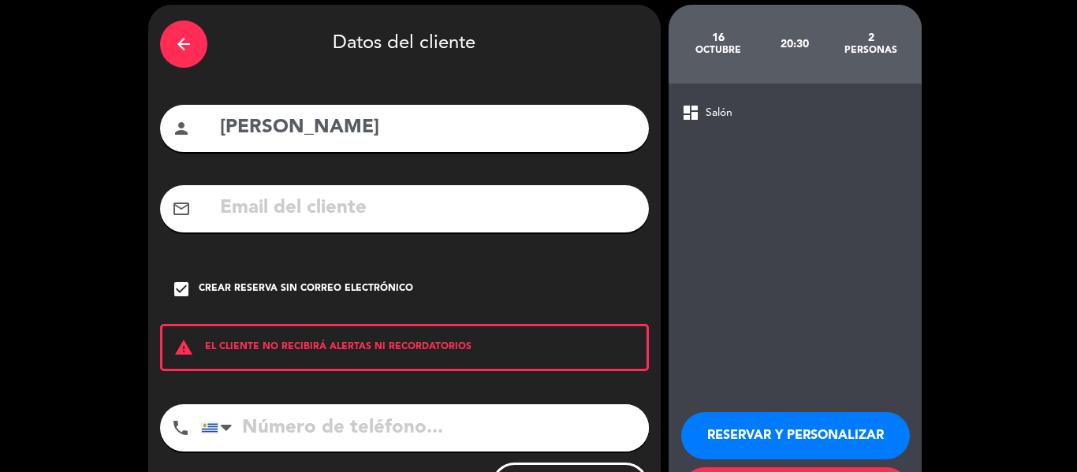
scroll to position [64, 0]
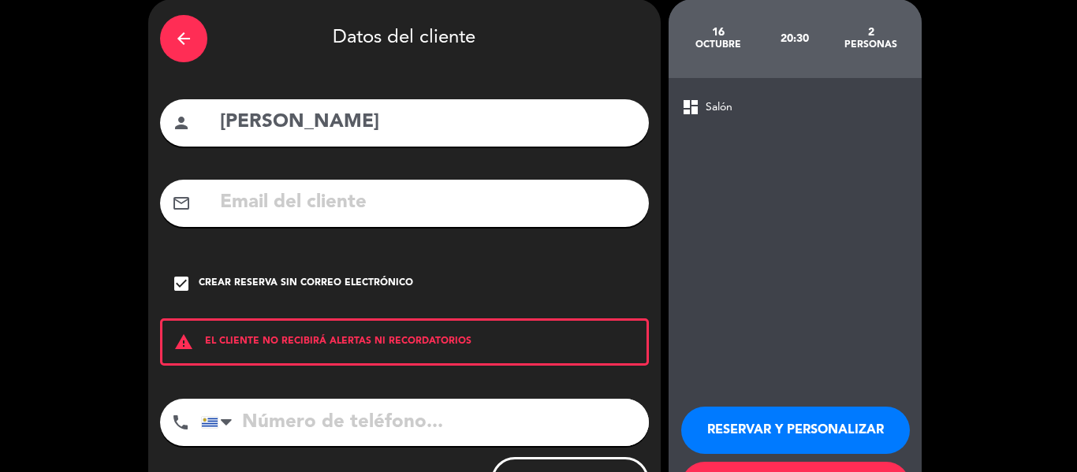
click at [812, 415] on button "RESERVAR Y PERSONALIZAR" at bounding box center [795, 430] width 229 height 47
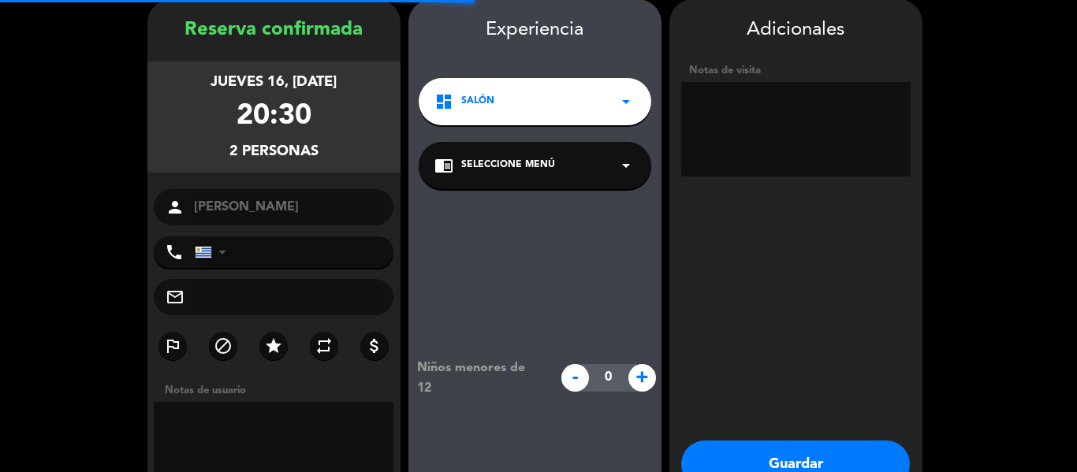
scroll to position [63, 0]
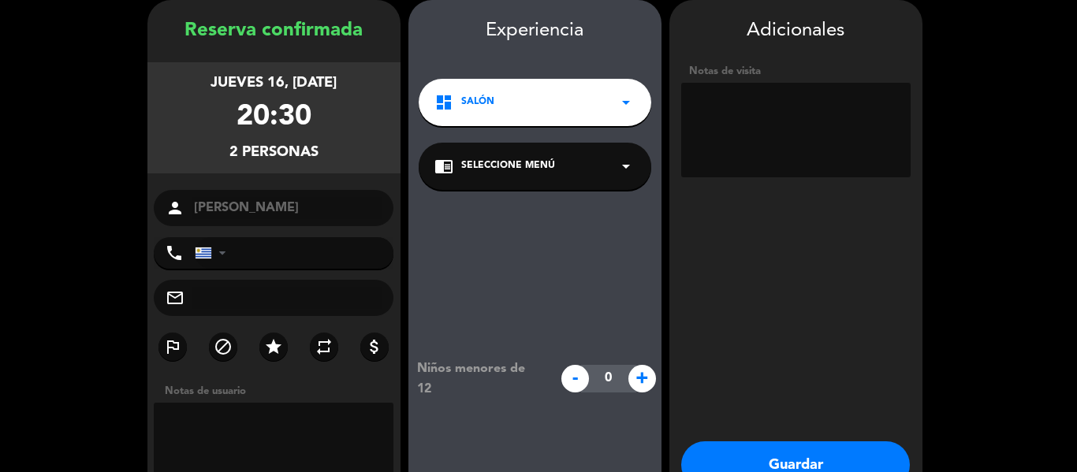
click at [759, 88] on textarea at bounding box center [795, 130] width 229 height 95
type textarea "[PERSON_NAME] Historica"
click at [837, 442] on button "Guardar" at bounding box center [795, 464] width 229 height 47
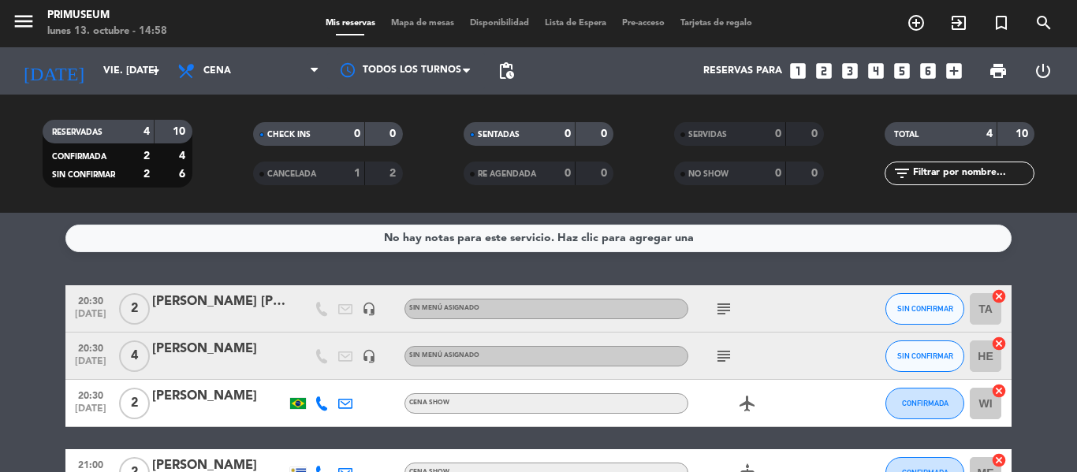
click at [0, 265] on div "No hay notas para este servicio. Haz clic para agregar una 20:30 [DATE] 2 [PERS…" at bounding box center [538, 342] width 1077 height 259
click at [7, 274] on div "No hay notas para este servicio. Haz clic para agregar una 20:30 [DATE] 2 [PERS…" at bounding box center [538, 342] width 1077 height 259
click at [95, 79] on input "vie. [DATE]" at bounding box center [161, 71] width 133 height 27
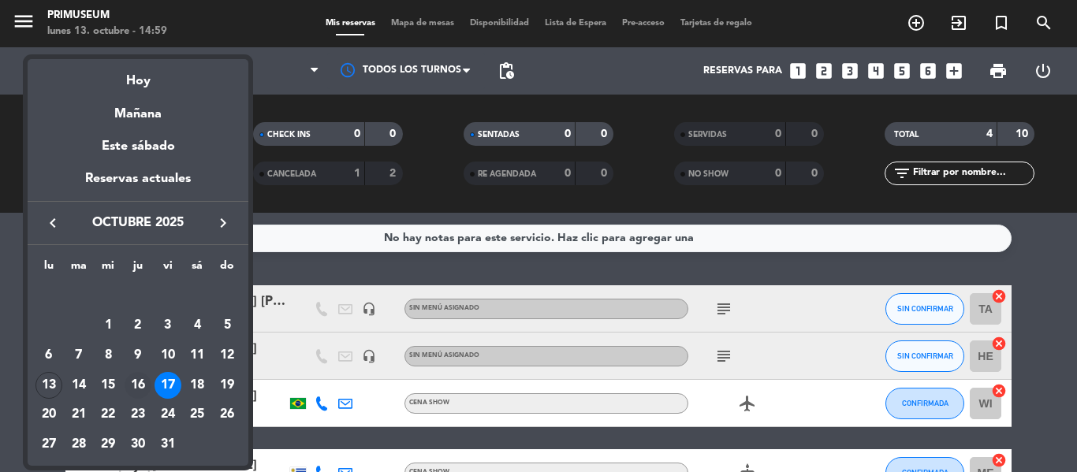
click at [137, 379] on div "16" at bounding box center [138, 385] width 27 height 27
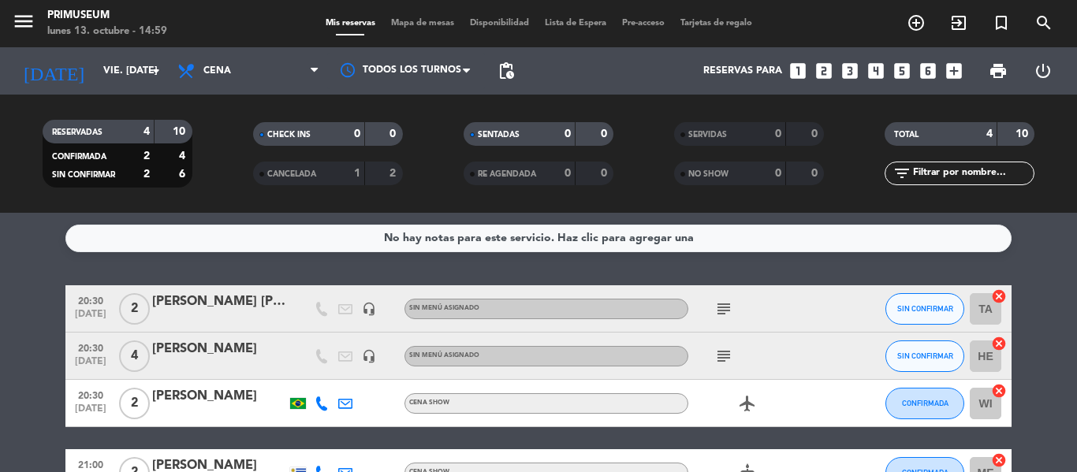
type input "[DEMOGRAPHIC_DATA] [DATE]"
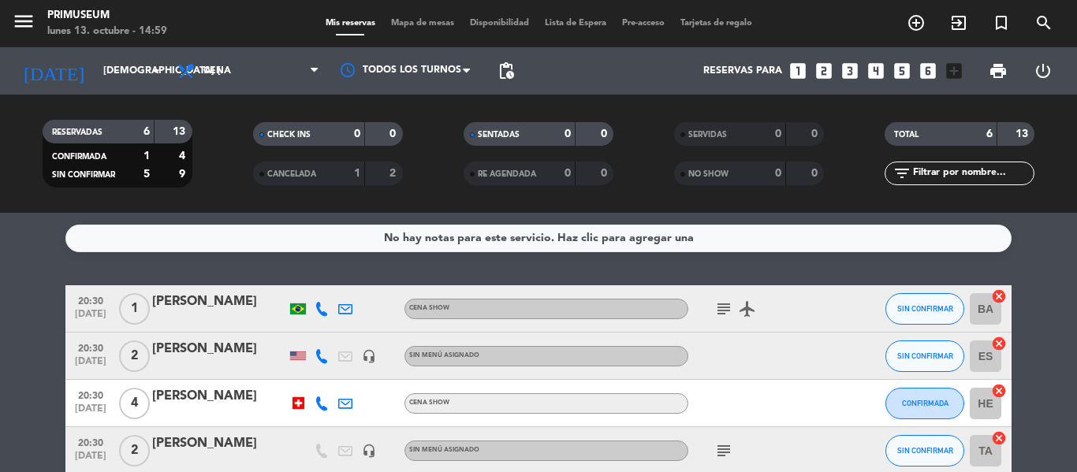
click at [32, 370] on bookings-row "20:30 [DATE] 1 [PERSON_NAME] Cena Show subject airplanemode_active SIN CONFIRMA…" at bounding box center [538, 438] width 1077 height 306
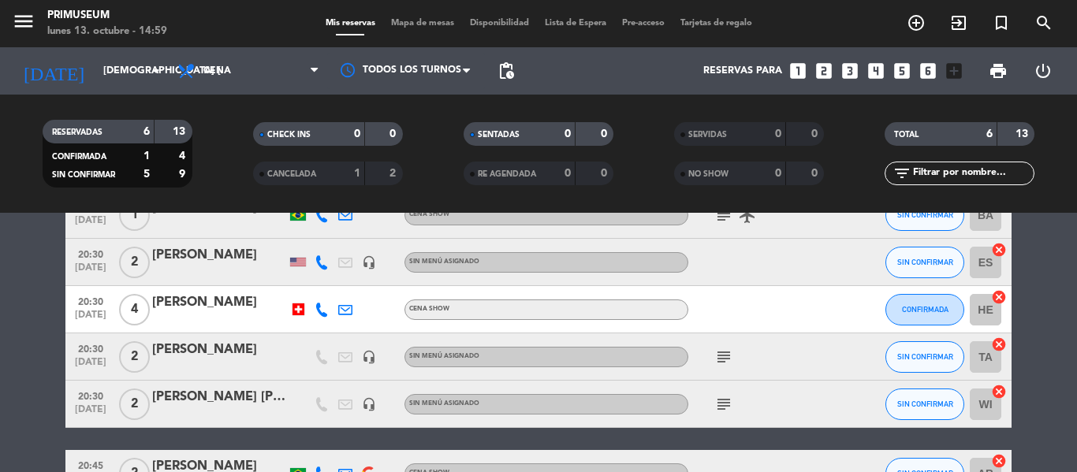
scroll to position [95, 0]
click at [720, 354] on icon "subject" at bounding box center [723, 356] width 19 height 19
